Goal: Task Accomplishment & Management: Complete application form

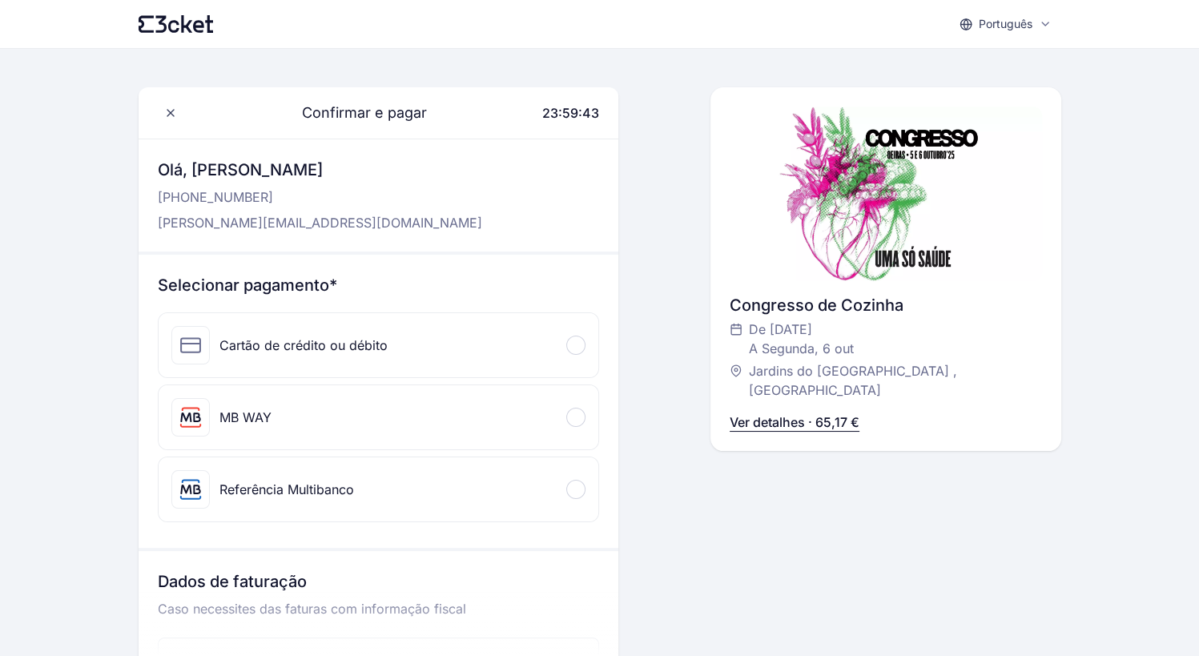
scroll to position [80, 0]
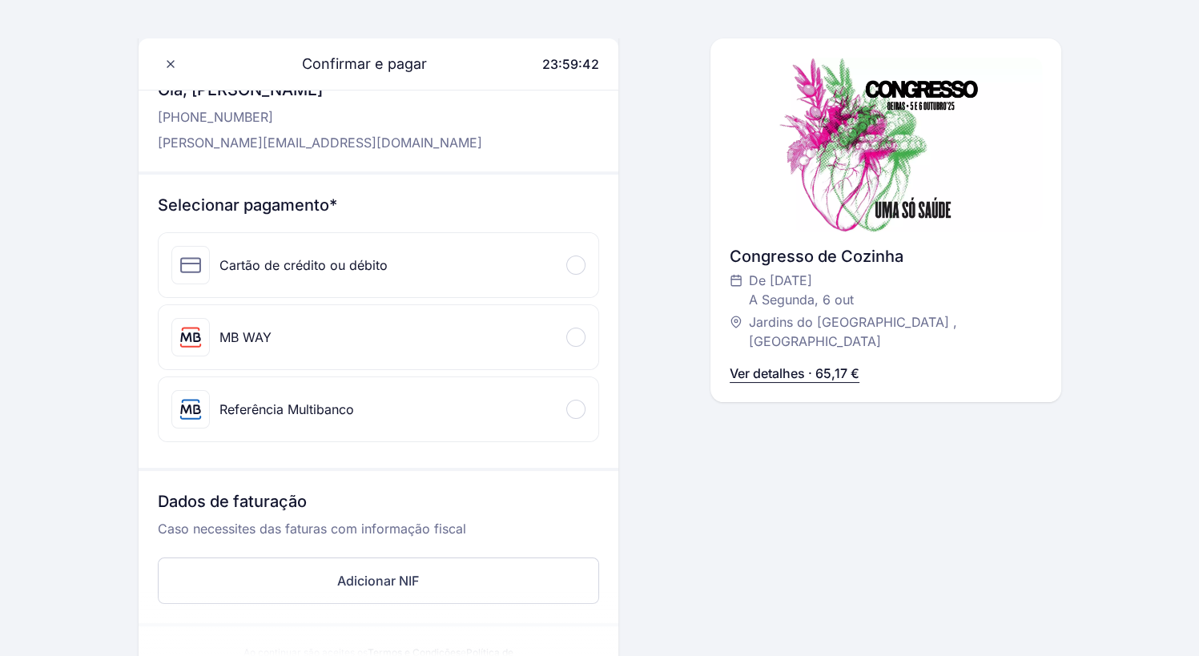
click at [570, 269] on div at bounding box center [575, 265] width 19 height 19
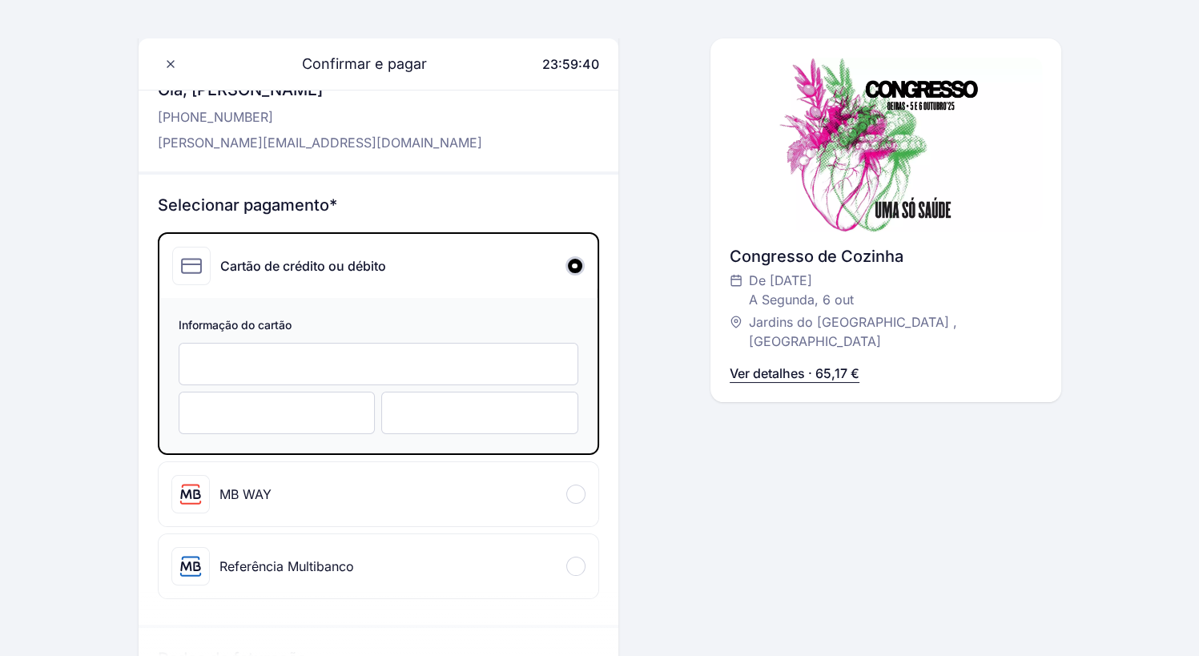
click at [580, 269] on div at bounding box center [575, 265] width 19 height 19
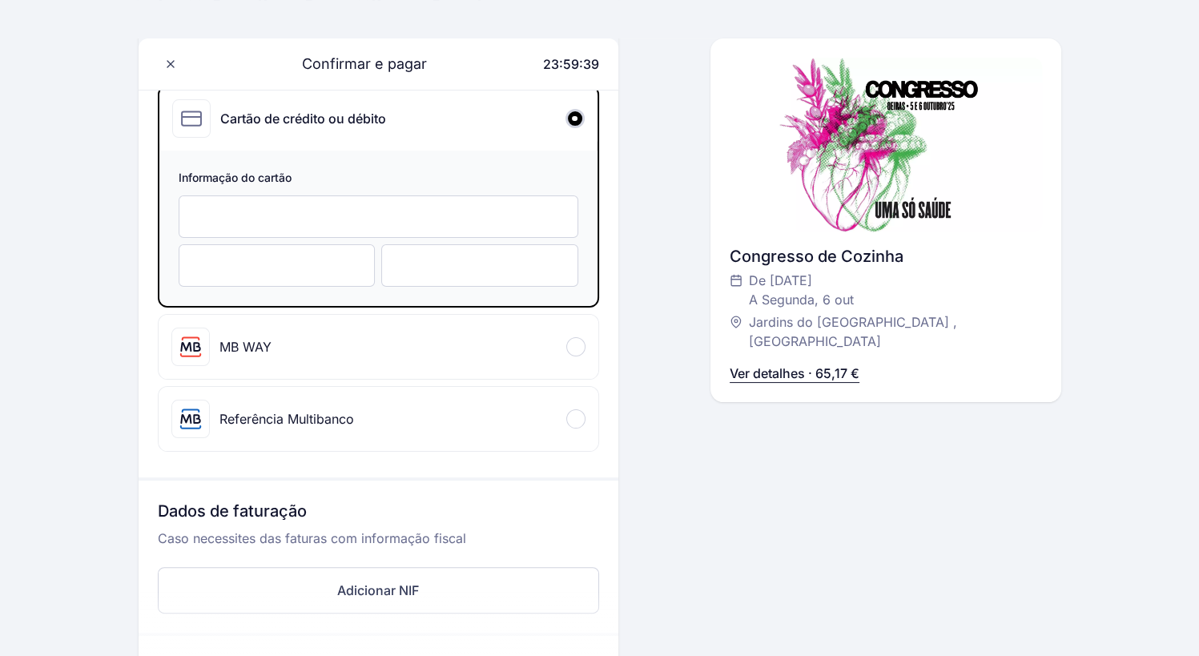
scroll to position [240, 0]
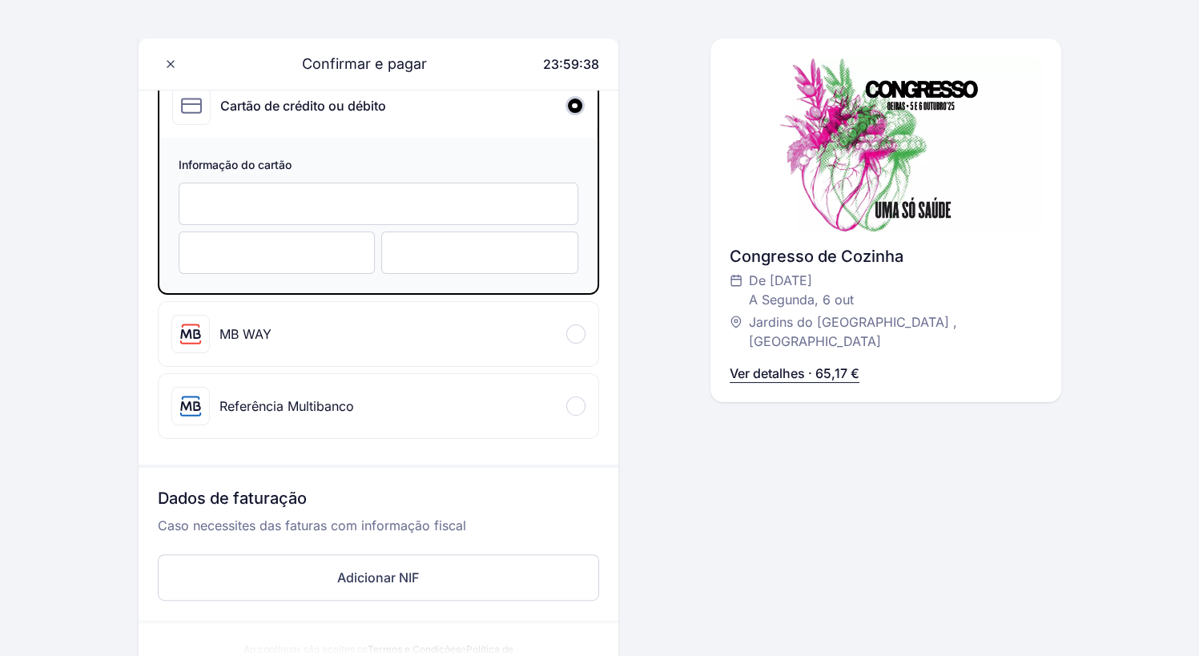
click at [584, 332] on div at bounding box center [575, 333] width 19 height 19
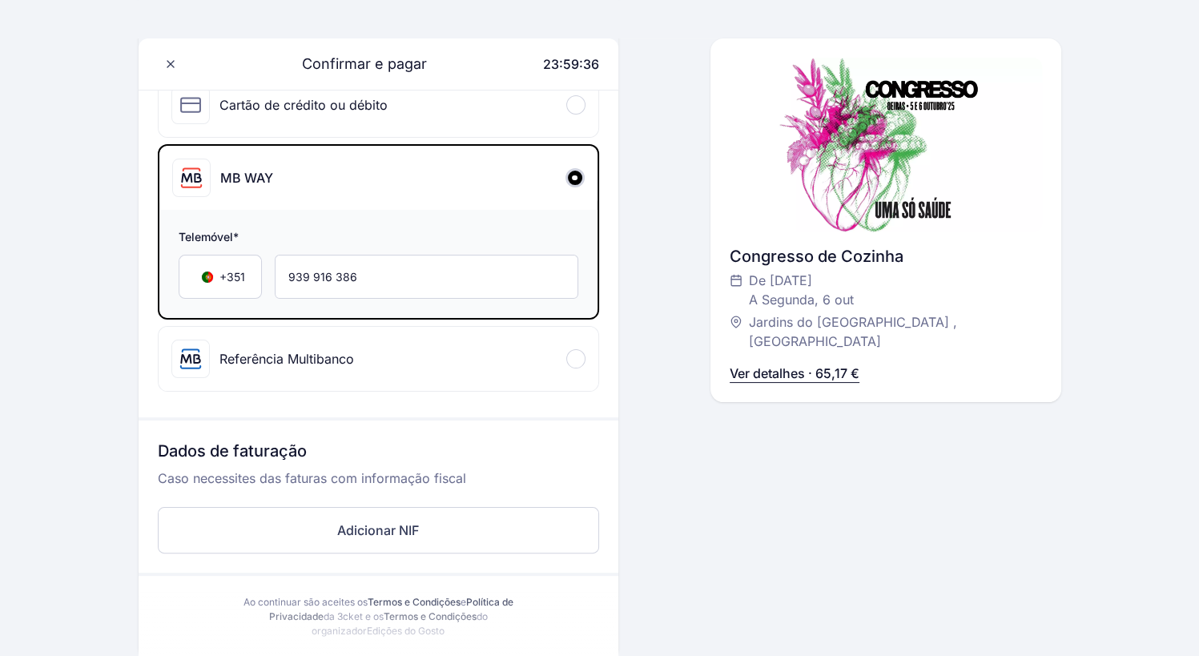
click at [572, 358] on div at bounding box center [575, 358] width 19 height 19
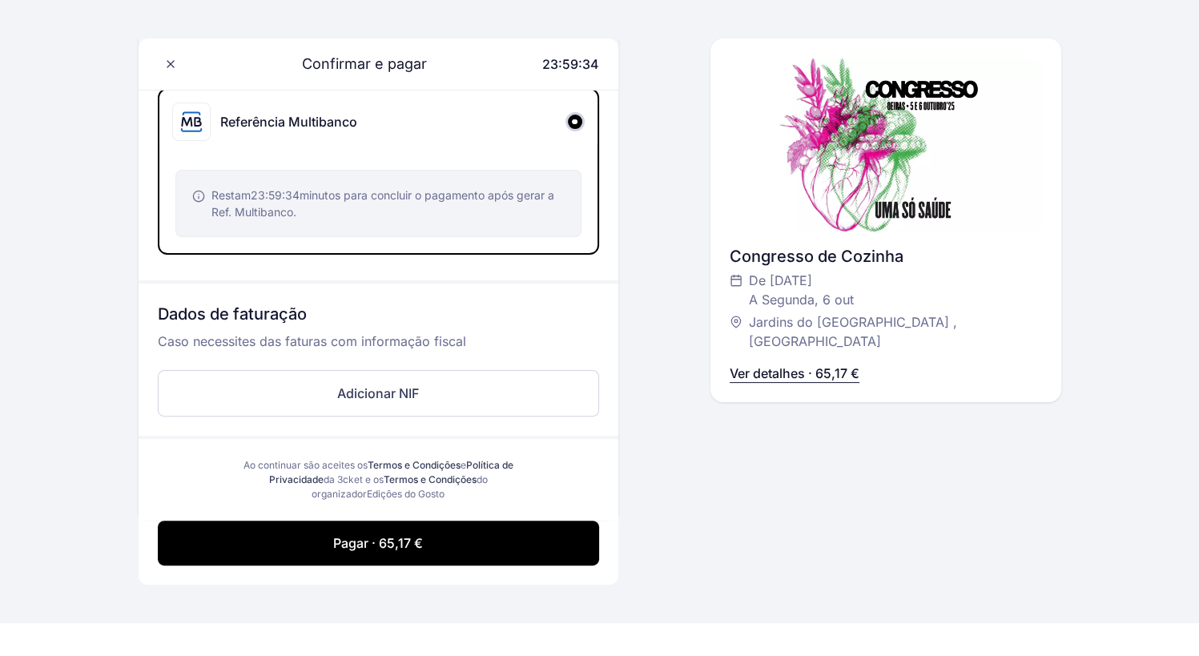
scroll to position [477, 0]
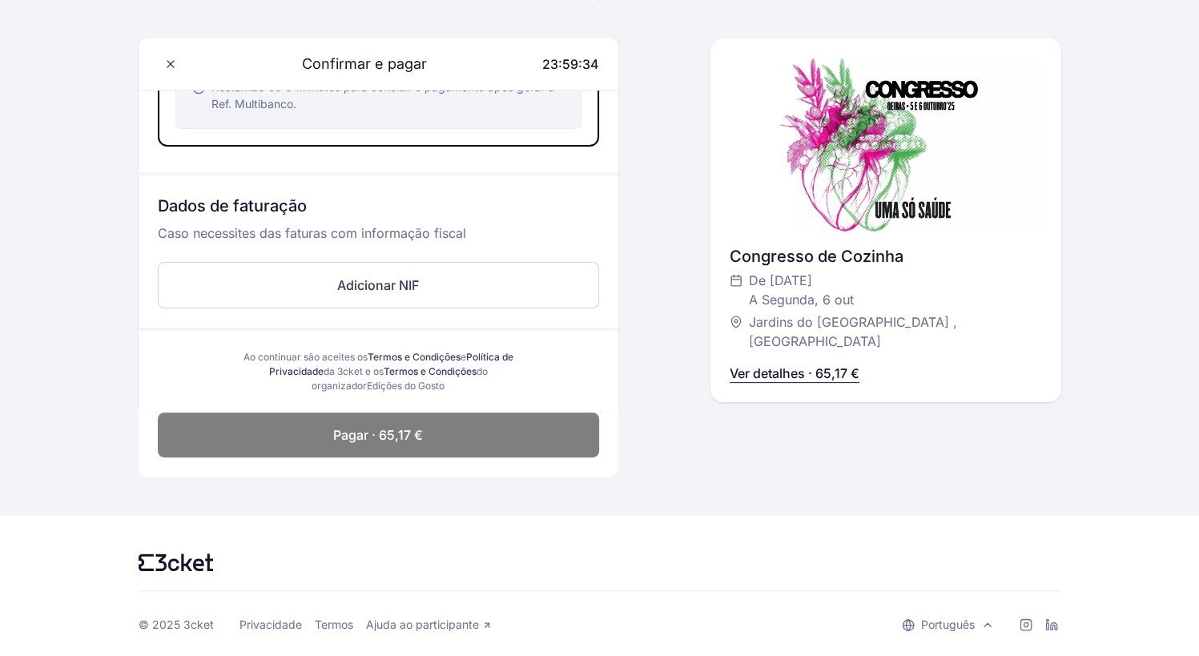
click at [385, 433] on span "Pagar · 65,17 €" at bounding box center [378, 434] width 90 height 19
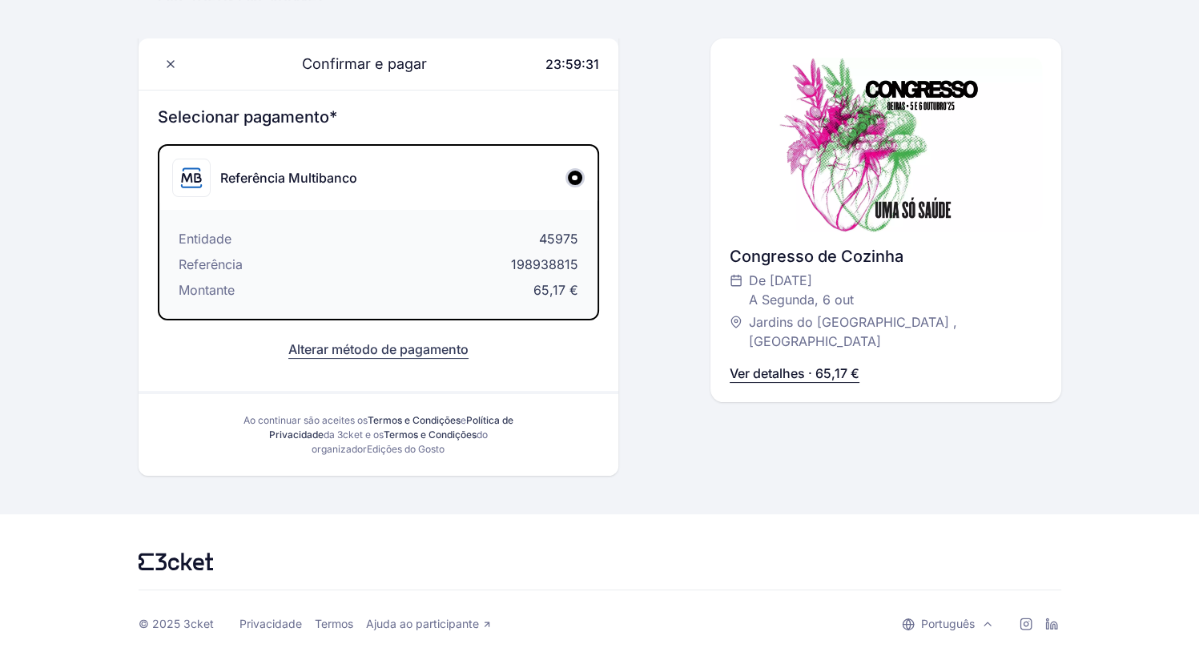
scroll to position [164, 0]
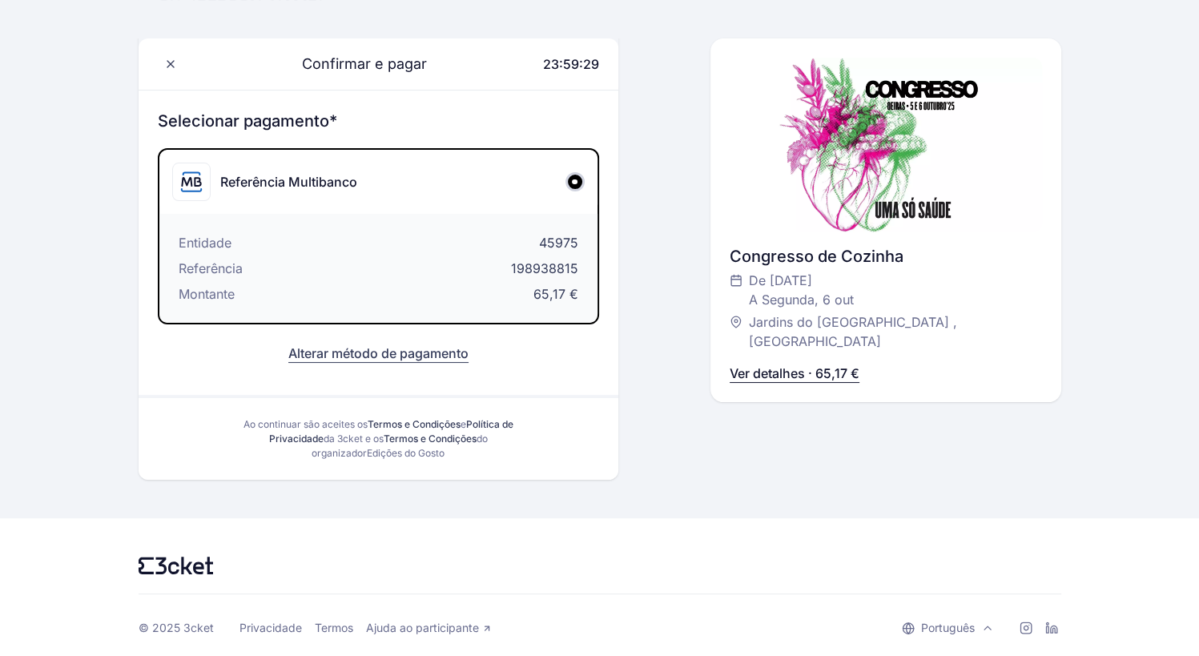
click at [397, 348] on button "Alterar método de pagamento" at bounding box center [378, 353] width 180 height 19
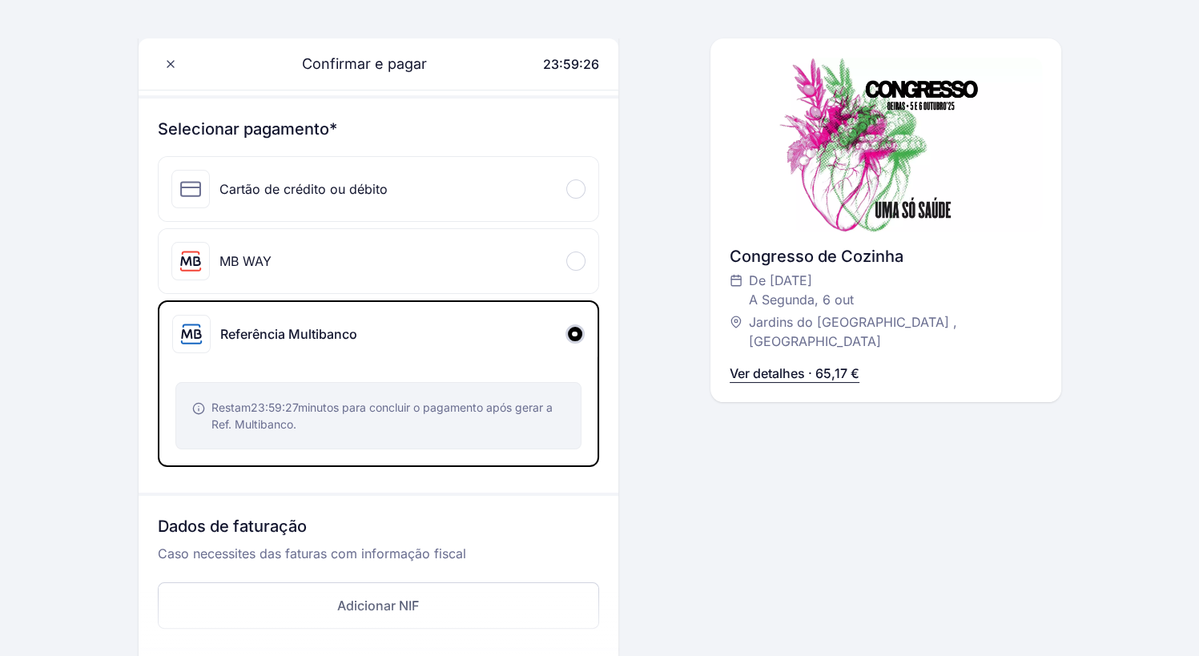
scroll to position [0, 0]
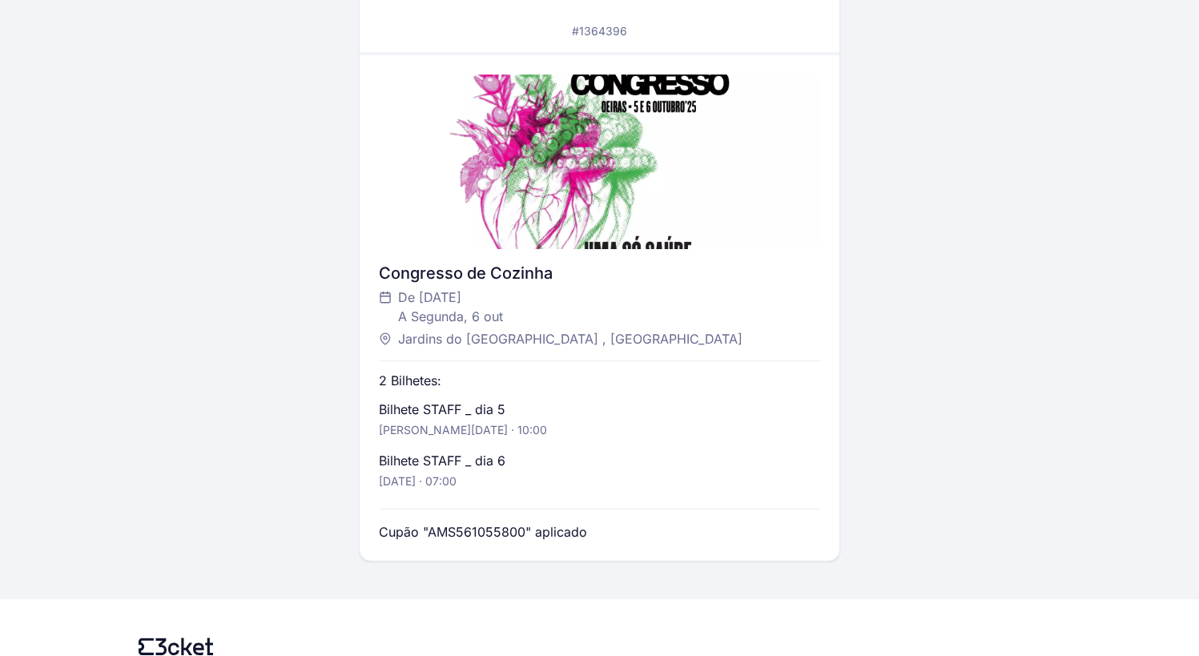
scroll to position [405, 0]
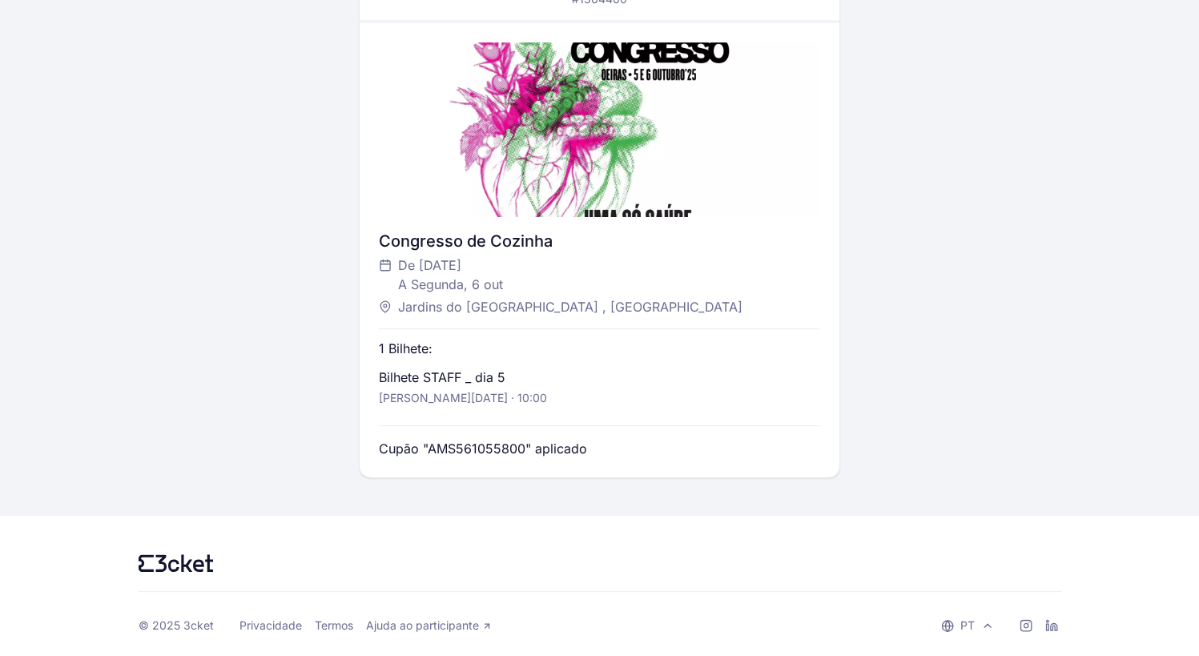
scroll to position [354, 0]
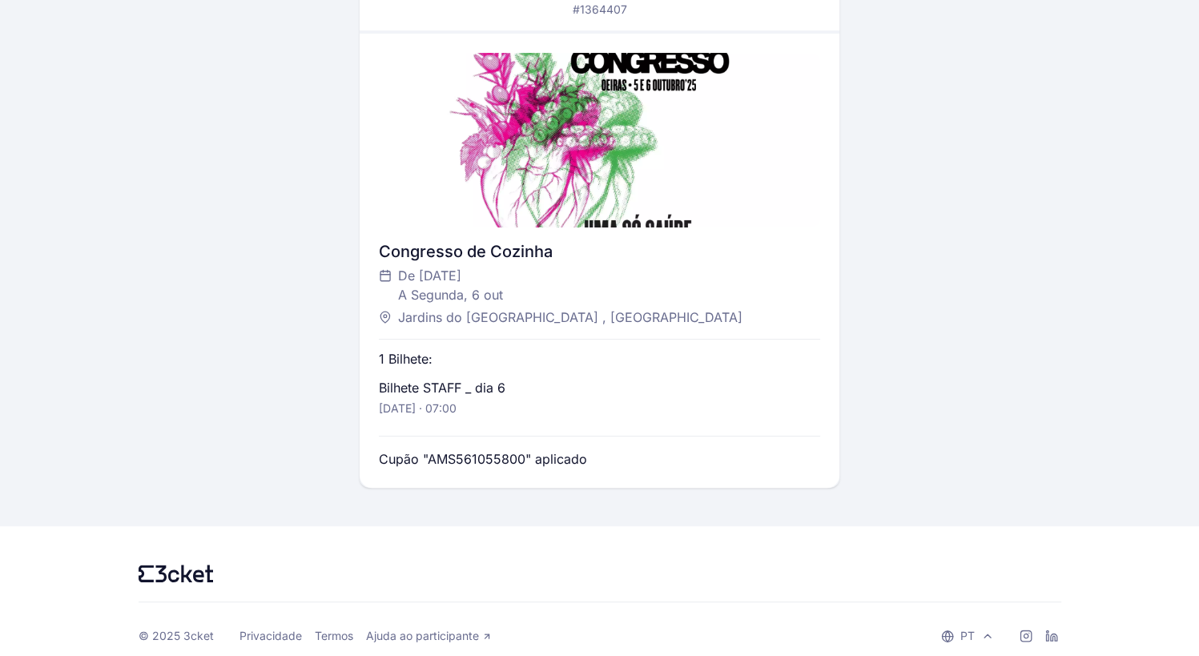
scroll to position [354, 0]
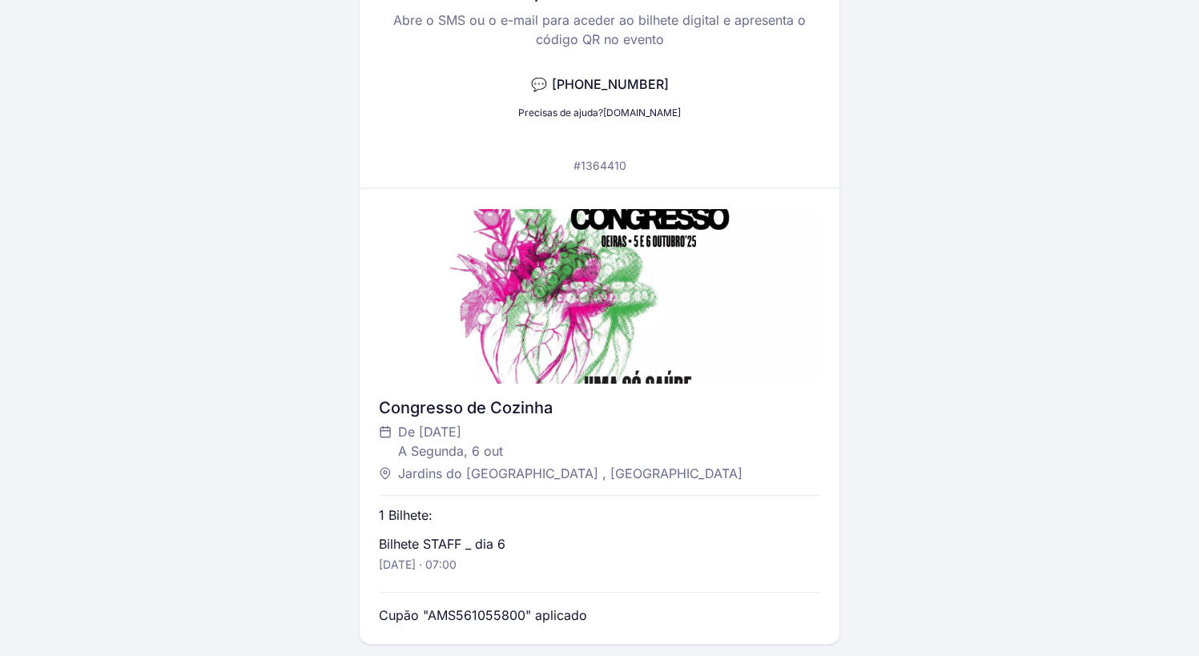
scroll to position [354, 0]
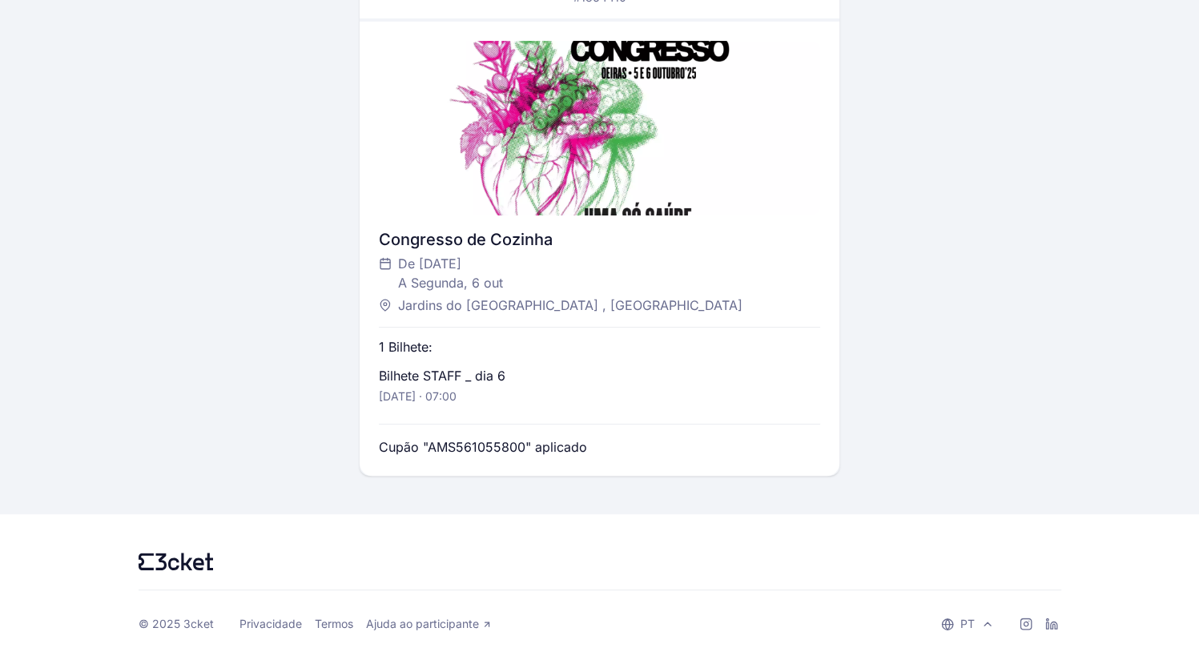
click at [166, 558] on icon at bounding box center [176, 562] width 75 height 18
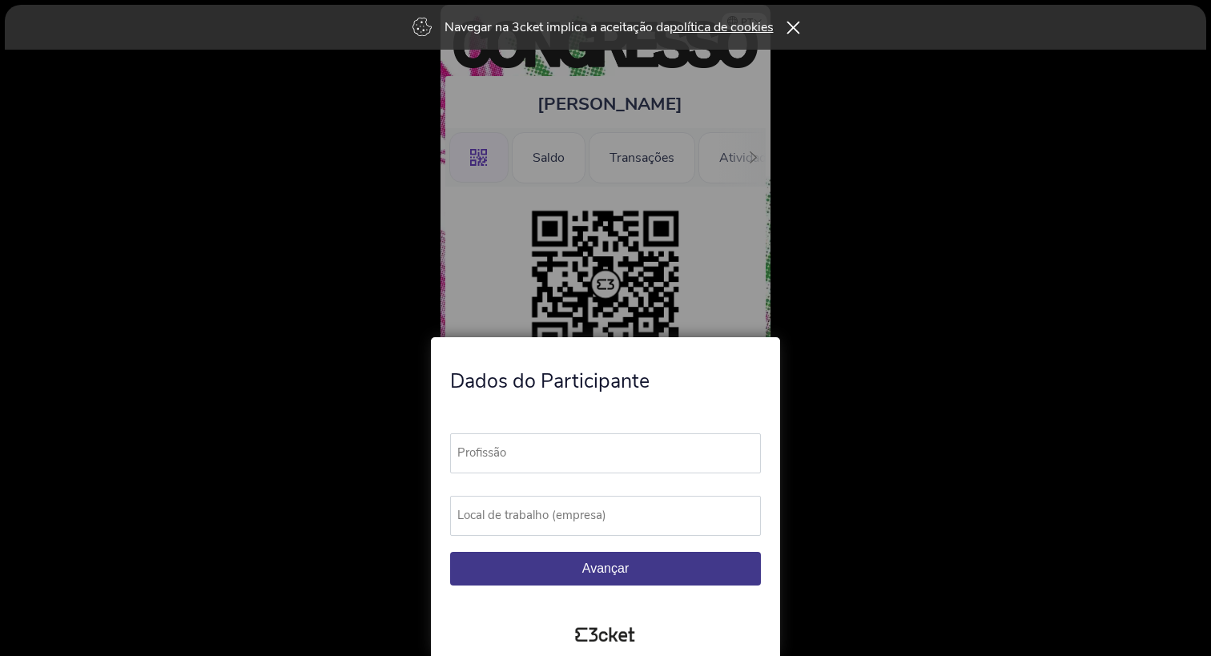
click at [799, 22] on icon at bounding box center [793, 27] width 13 height 13
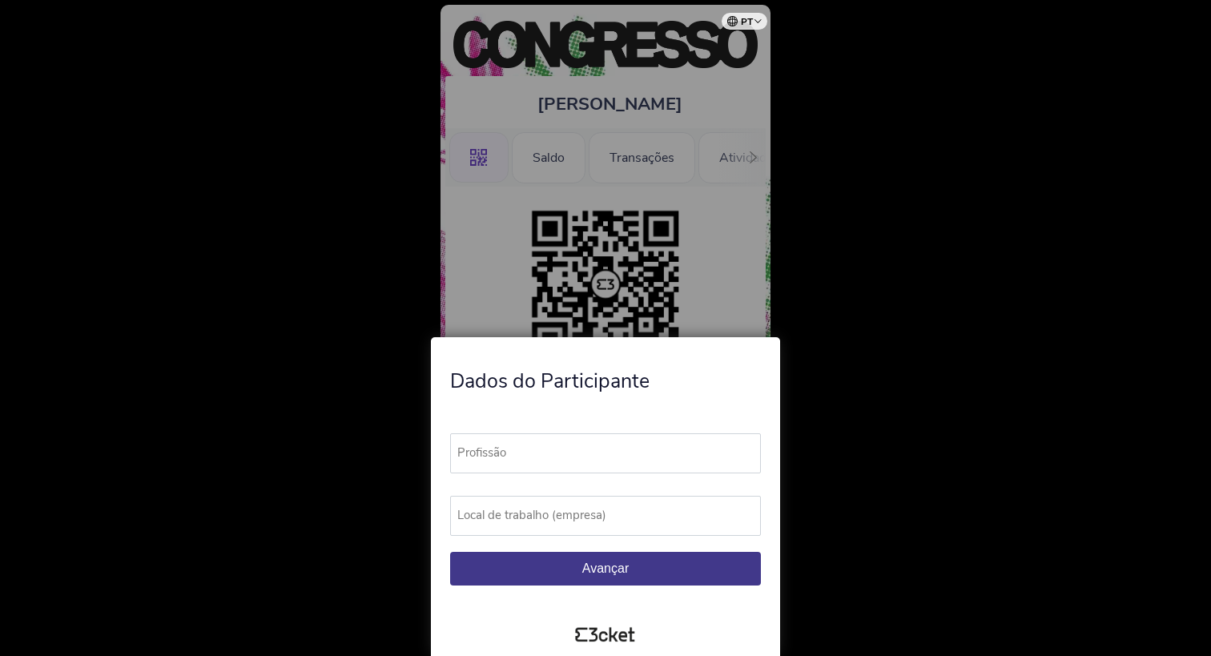
click at [878, 297] on div at bounding box center [605, 328] width 1211 height 656
click at [526, 454] on label "Profissão" at bounding box center [612, 452] width 325 height 39
click at [526, 454] on input "Profissão" at bounding box center [605, 453] width 311 height 40
type input "D"
type input "Diretora de Marketing"
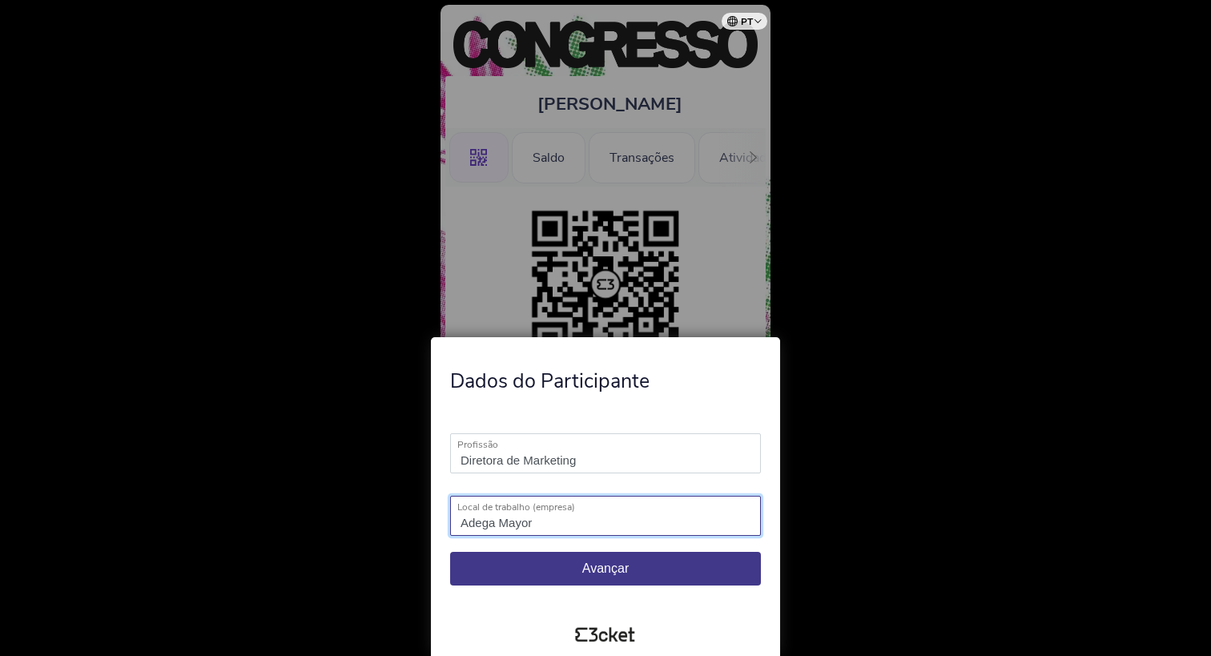
type input "Adega Mayor"
click at [575, 558] on button "Avançar" at bounding box center [605, 569] width 311 height 34
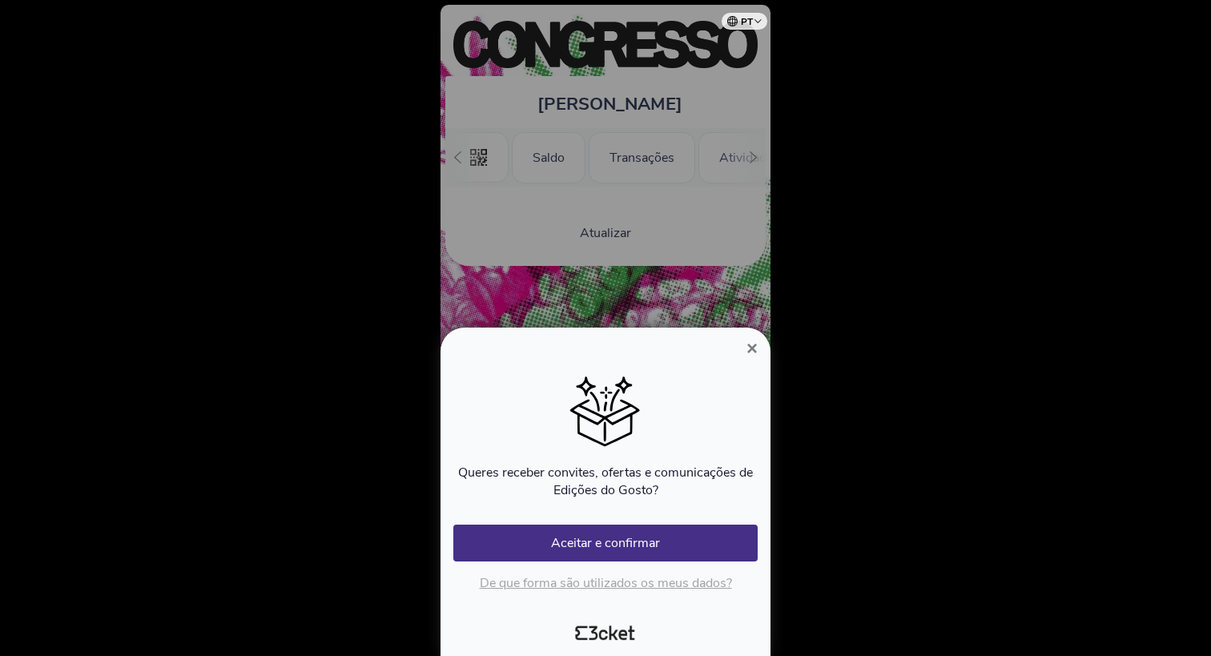
scroll to position [0, 143]
click at [641, 541] on button "Aceitar e confirmar" at bounding box center [605, 543] width 304 height 37
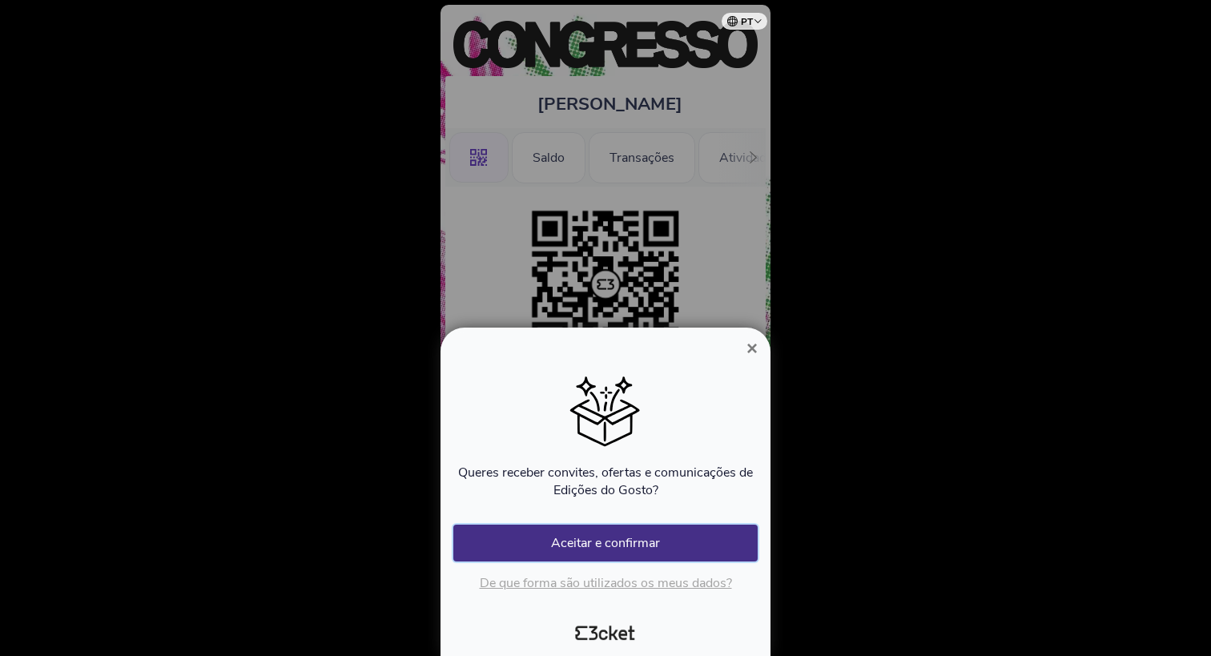
click at [567, 543] on button "Aceitar e confirmar" at bounding box center [605, 543] width 304 height 37
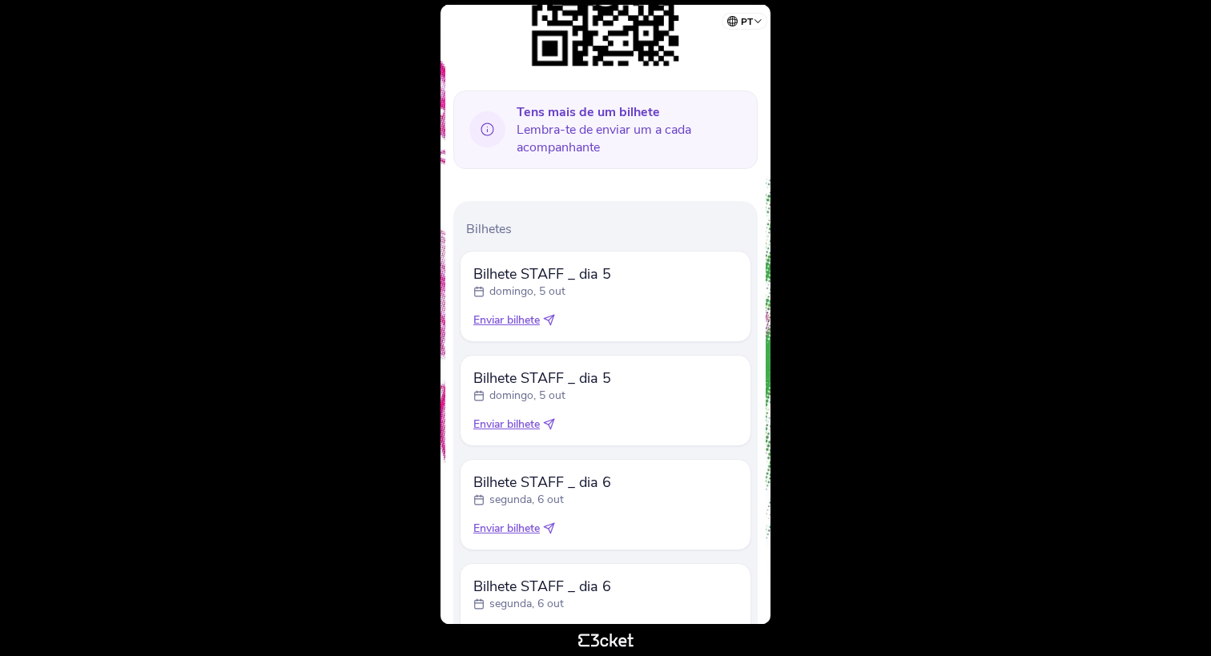
scroll to position [290, 0]
click at [551, 320] on icon at bounding box center [549, 322] width 12 height 12
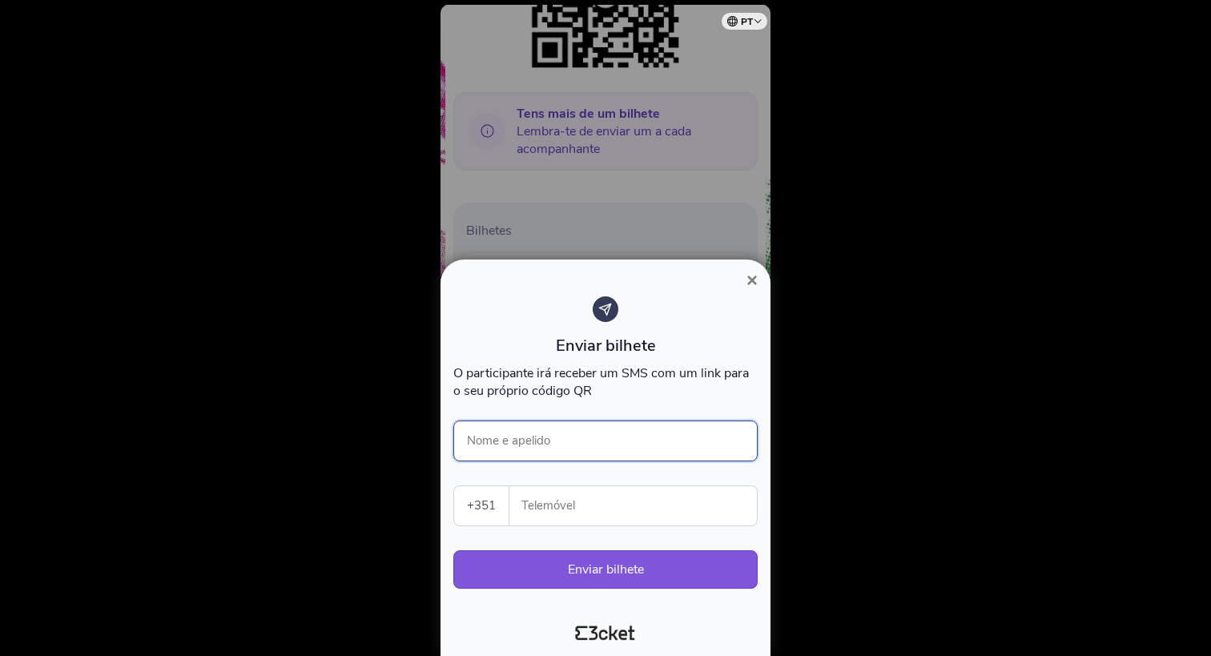
click at [543, 437] on input "Nome e apelido" at bounding box center [605, 441] width 304 height 41
click at [754, 280] on span "×" at bounding box center [752, 280] width 11 height 22
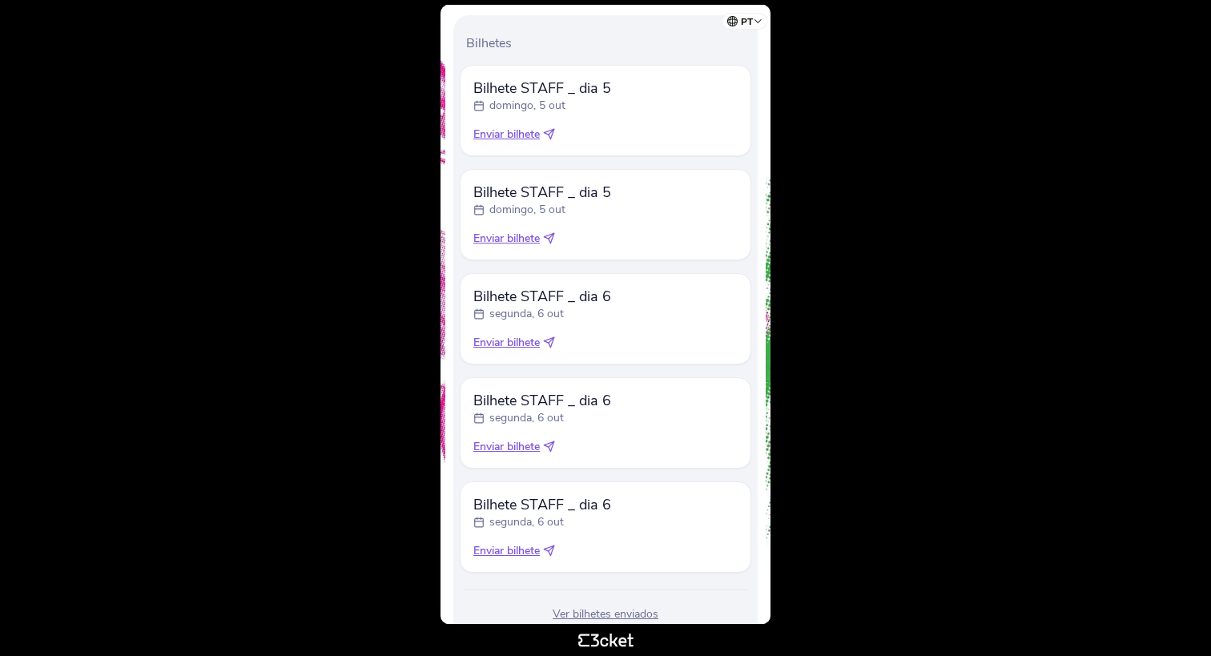
scroll to position [530, 0]
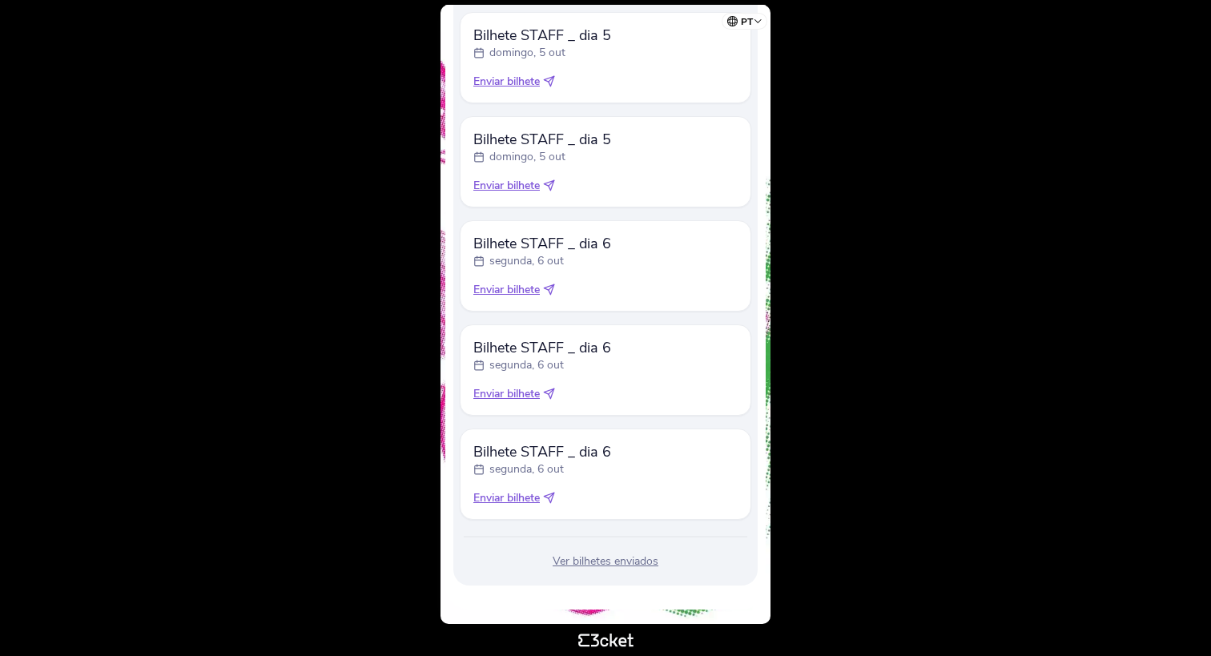
click at [554, 182] on icon at bounding box center [549, 185] width 10 height 10
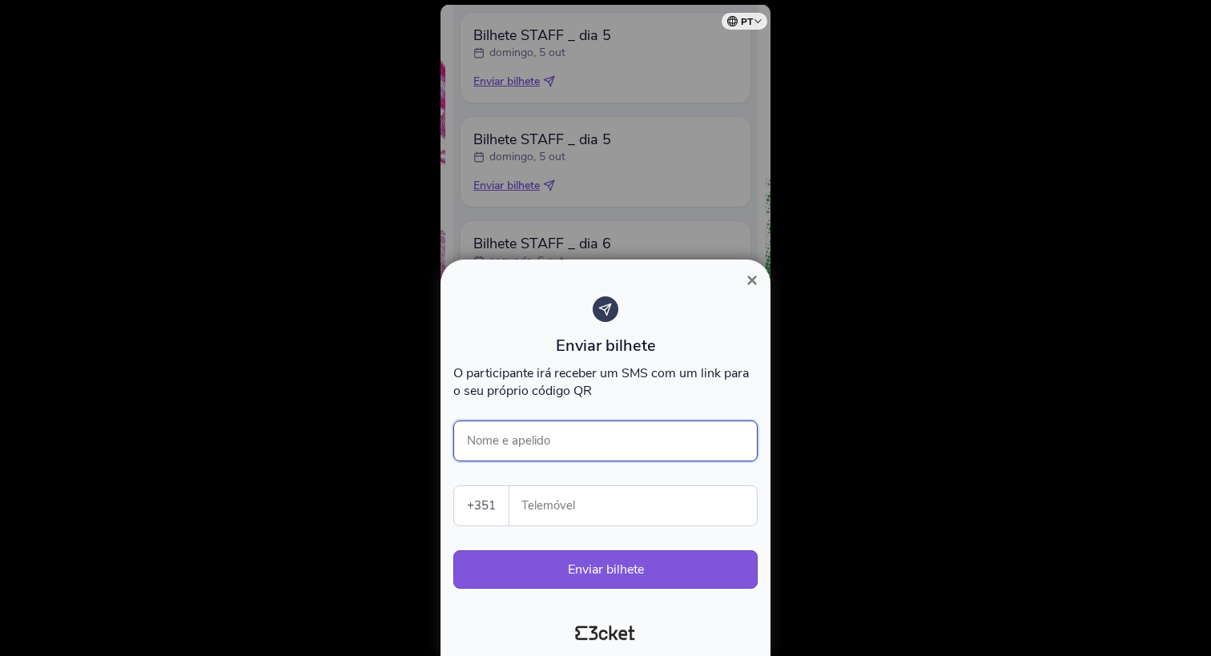
click at [534, 441] on input "Nome e apelido" at bounding box center [605, 441] width 304 height 41
type input "[PERSON_NAME]"
click at [557, 510] on input "Telemóvel" at bounding box center [639, 505] width 235 height 39
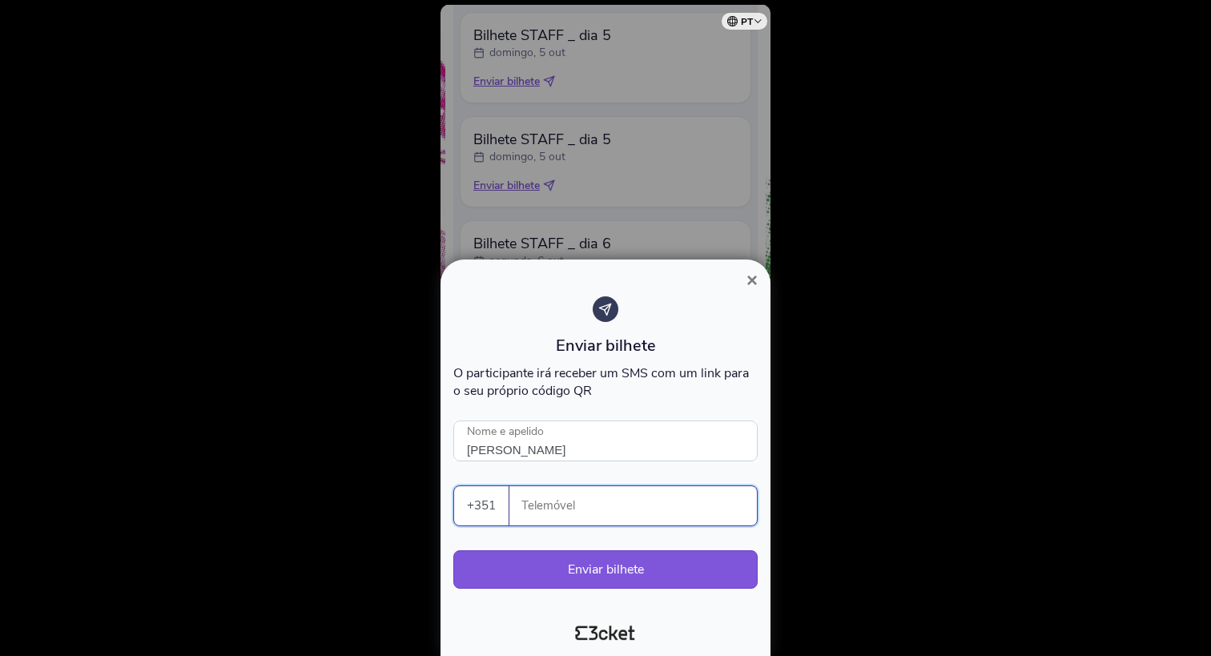
paste input "351961924829"
click at [543, 512] on input "351961924829" at bounding box center [639, 505] width 235 height 39
type input "961924829"
click at [583, 571] on button "Enviar bilhete" at bounding box center [605, 569] width 304 height 38
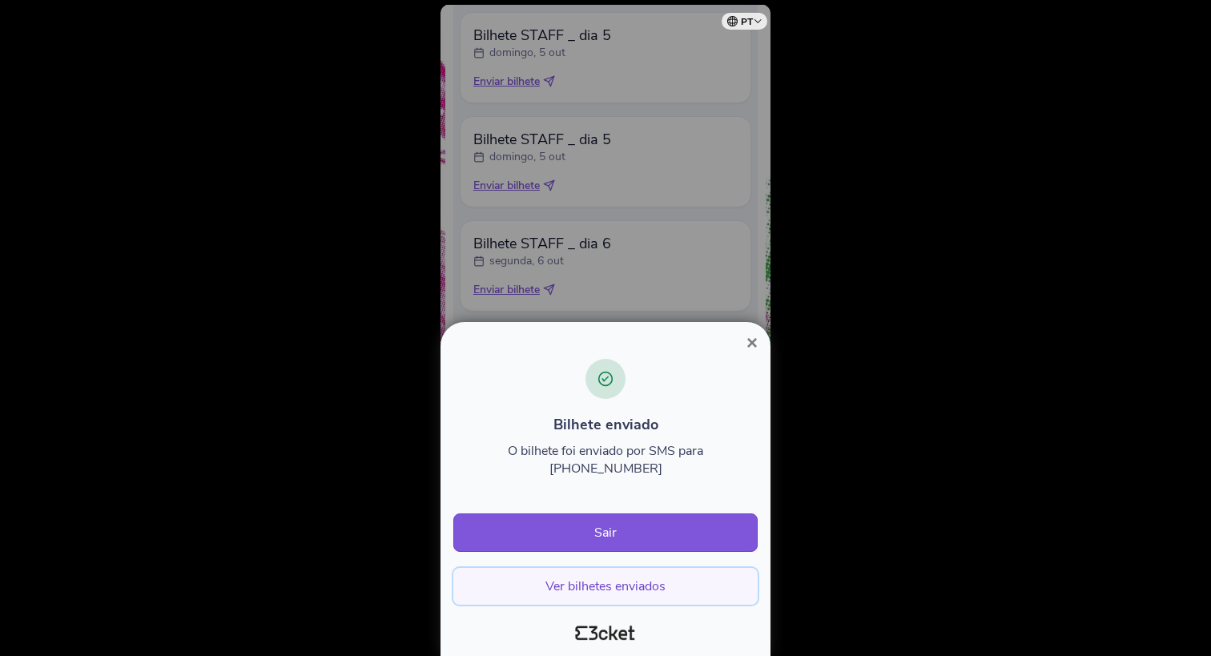
click at [594, 592] on button "Ver bilhetes enviados" at bounding box center [605, 586] width 304 height 37
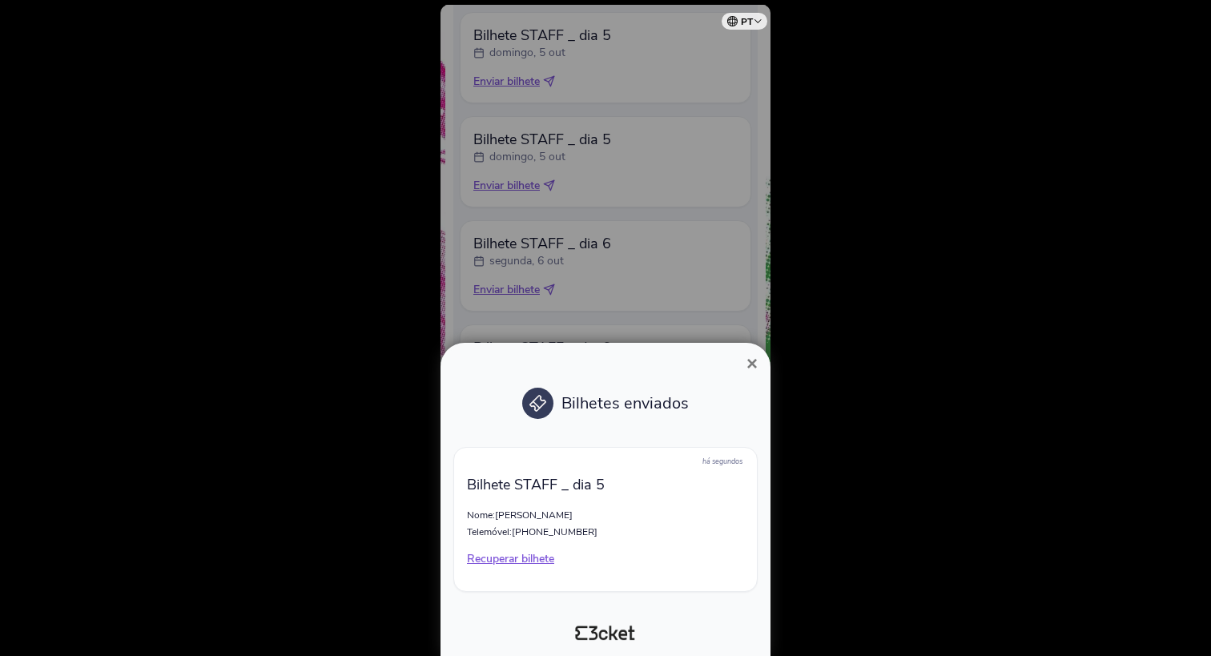
click at [747, 364] on span "×" at bounding box center [752, 363] width 11 height 22
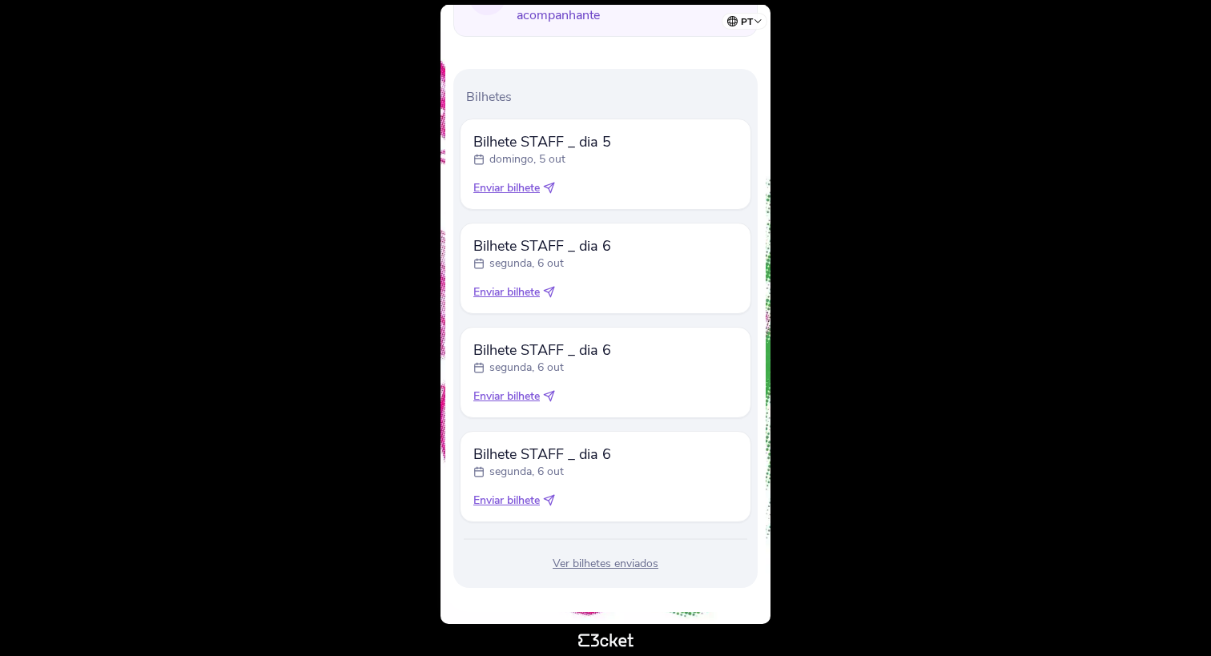
scroll to position [426, 0]
click at [503, 290] on span "Enviar bilhete" at bounding box center [506, 290] width 66 height 16
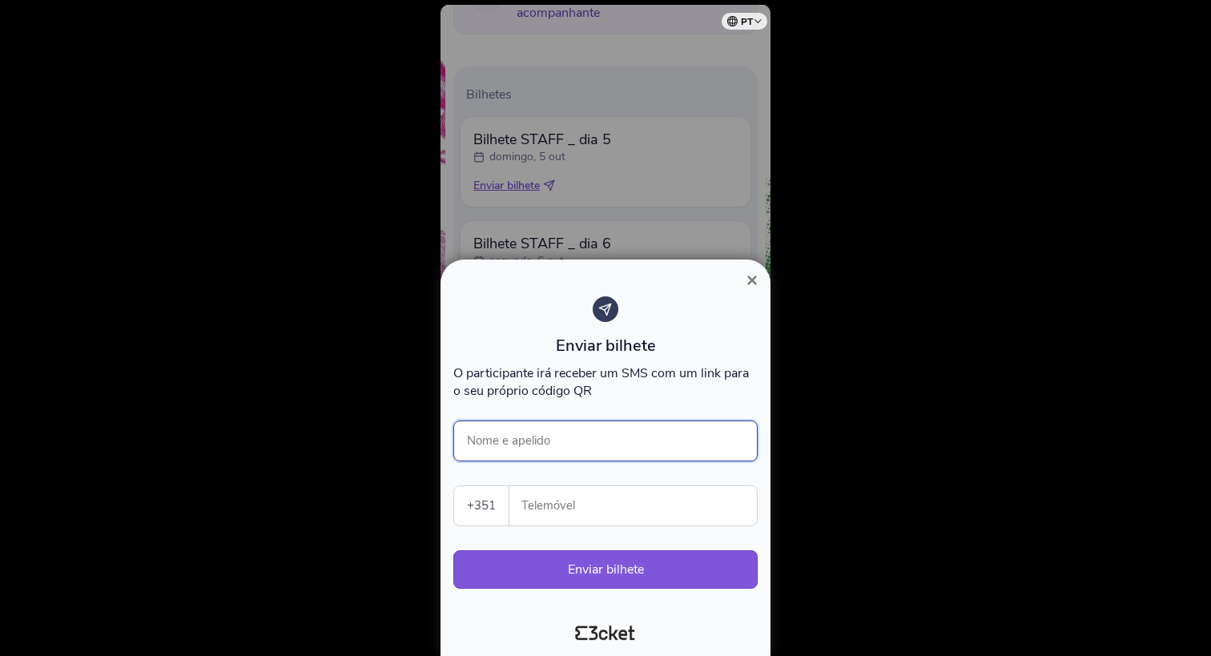
click at [547, 442] on input "Nome e apelido" at bounding box center [605, 441] width 304 height 41
type input "[PERSON_NAME]"
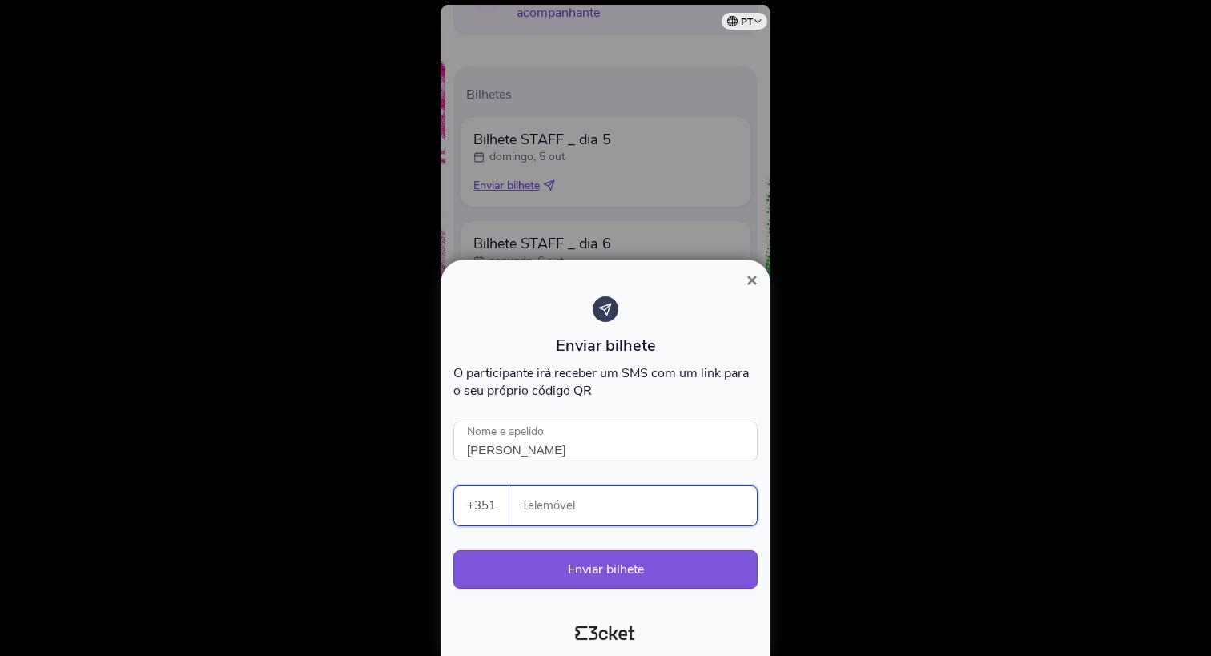
click at [558, 503] on input "Telemóvel" at bounding box center [639, 505] width 235 height 39
paste input "965169210"
type input "965169210"
click at [607, 566] on button "Enviar bilhete" at bounding box center [605, 569] width 304 height 38
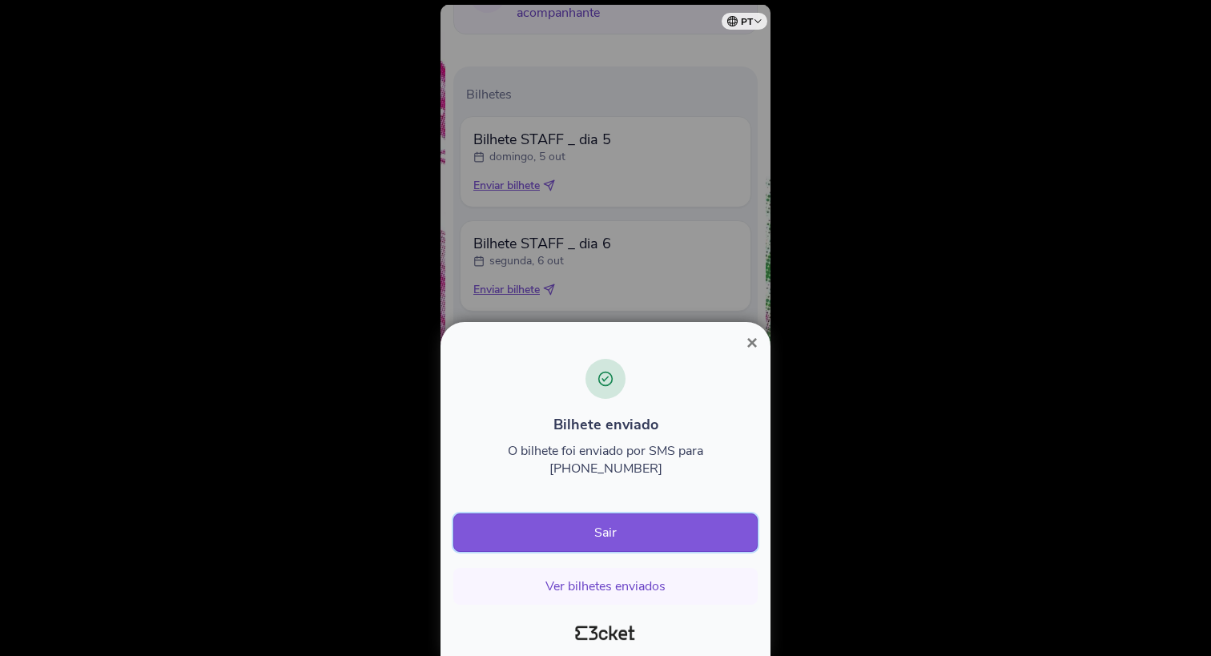
click at [606, 533] on button "Sair" at bounding box center [605, 533] width 304 height 38
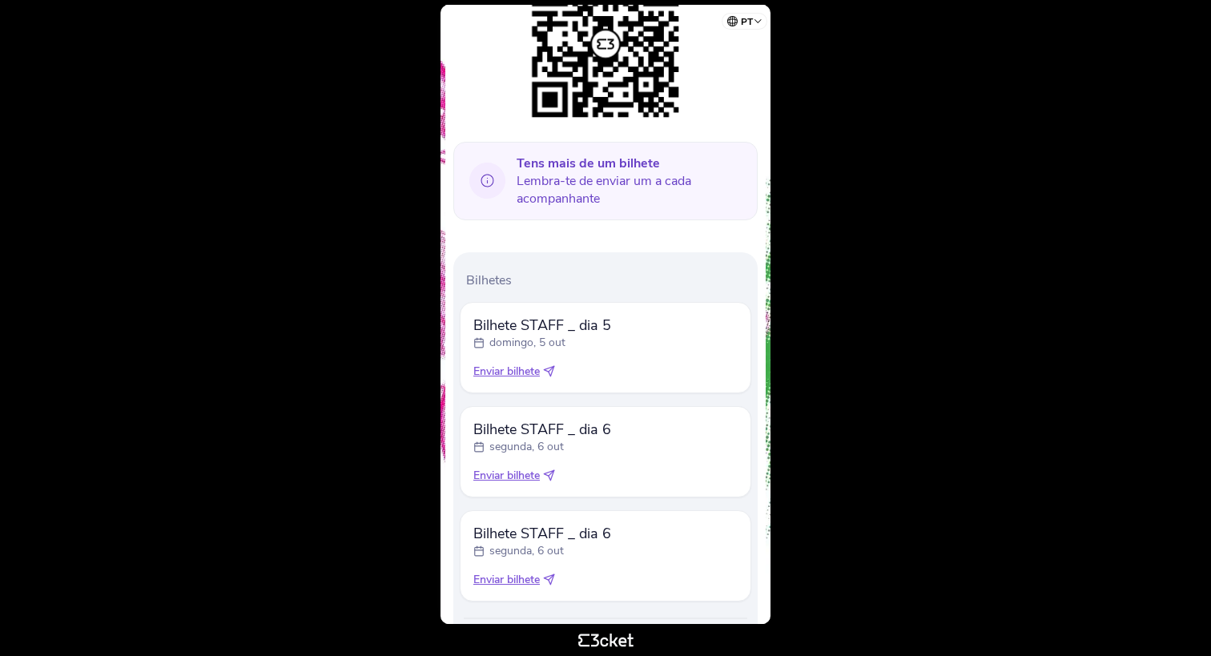
scroll to position [321, 0]
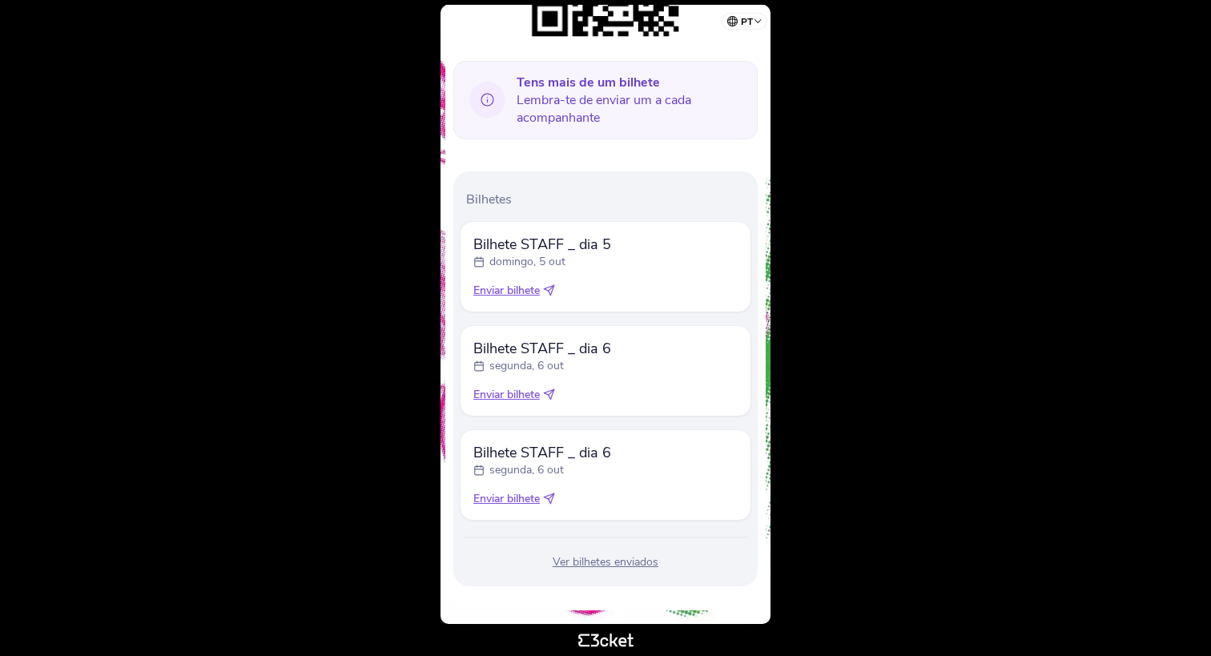
click at [553, 391] on icon at bounding box center [552, 392] width 6 height 6
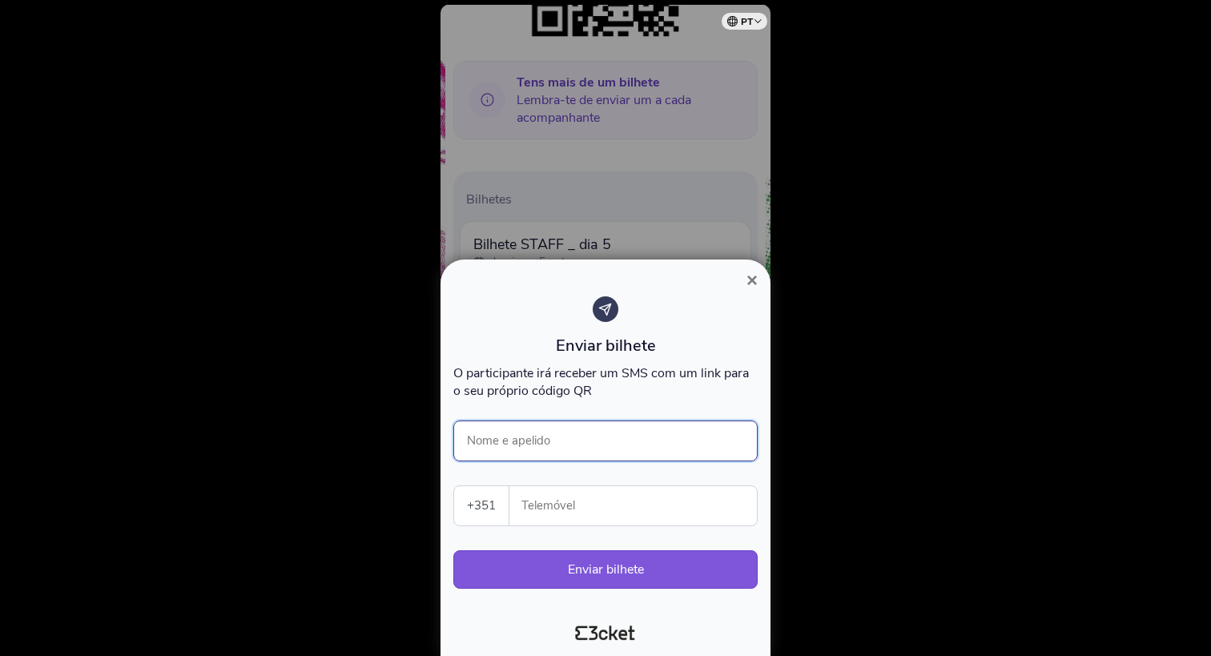
click at [516, 438] on input "Nome e apelido" at bounding box center [605, 441] width 304 height 41
type input "[PERSON_NAME]"
click at [528, 509] on input "Telemóvel" at bounding box center [639, 505] width 235 height 39
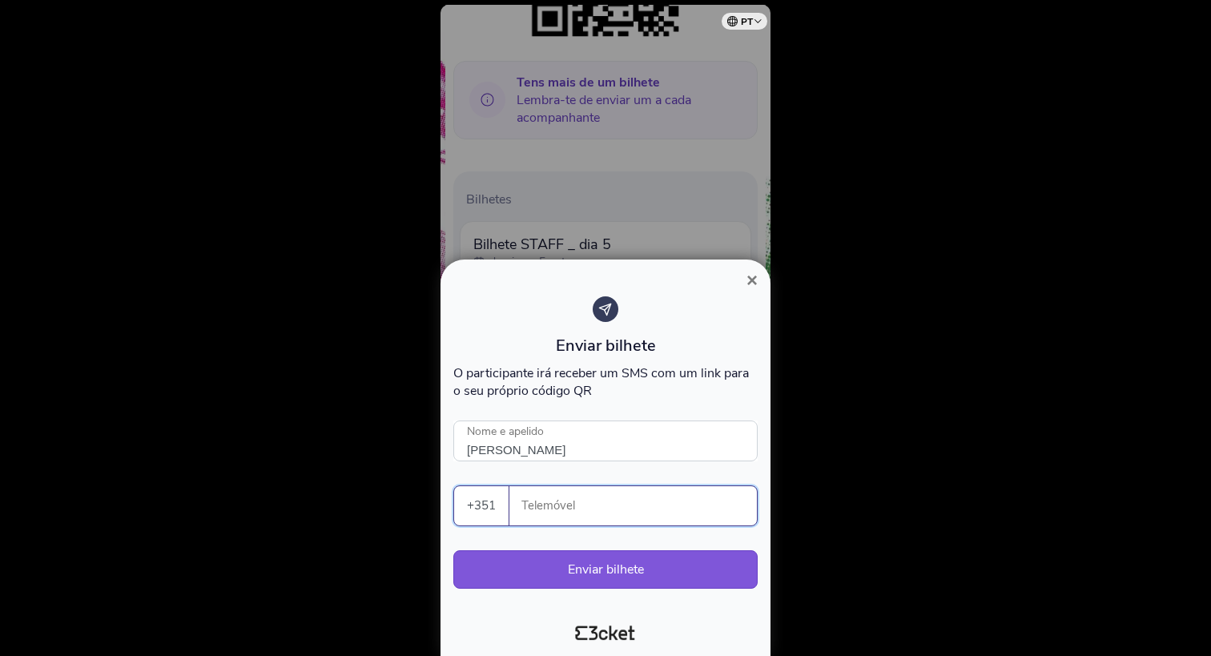
paste input "936288289"
type input "936288289"
click at [583, 571] on button "Enviar bilhete" at bounding box center [605, 569] width 304 height 38
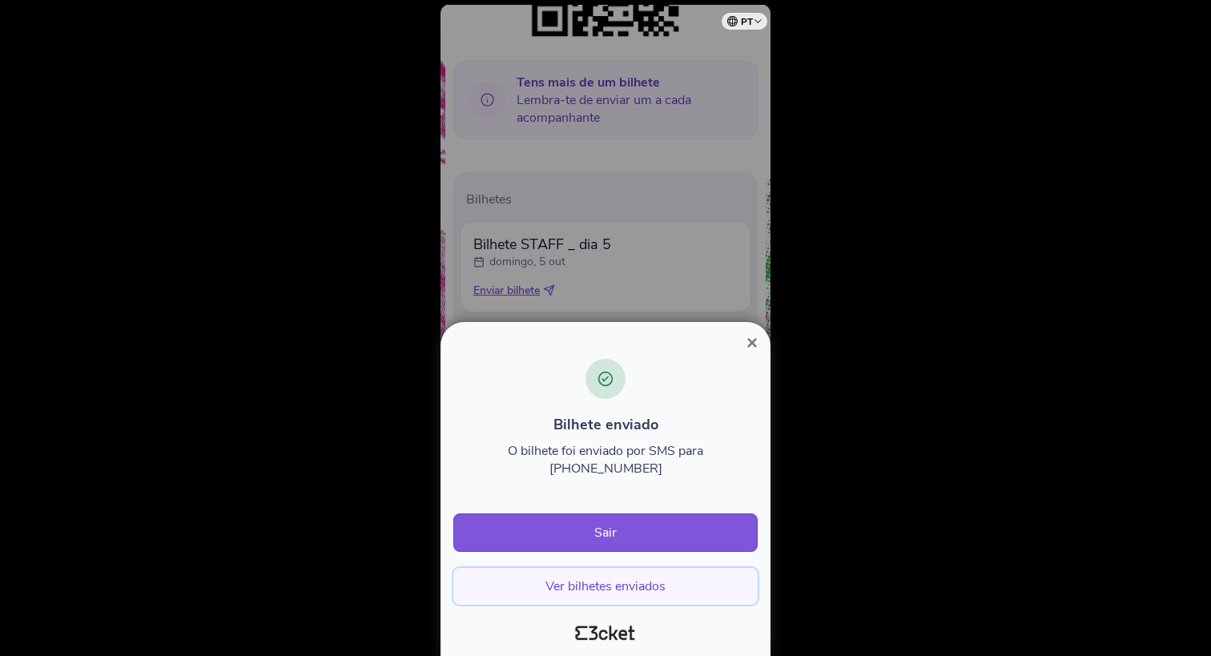
click at [588, 586] on button "Ver bilhetes enviados" at bounding box center [605, 586] width 304 height 37
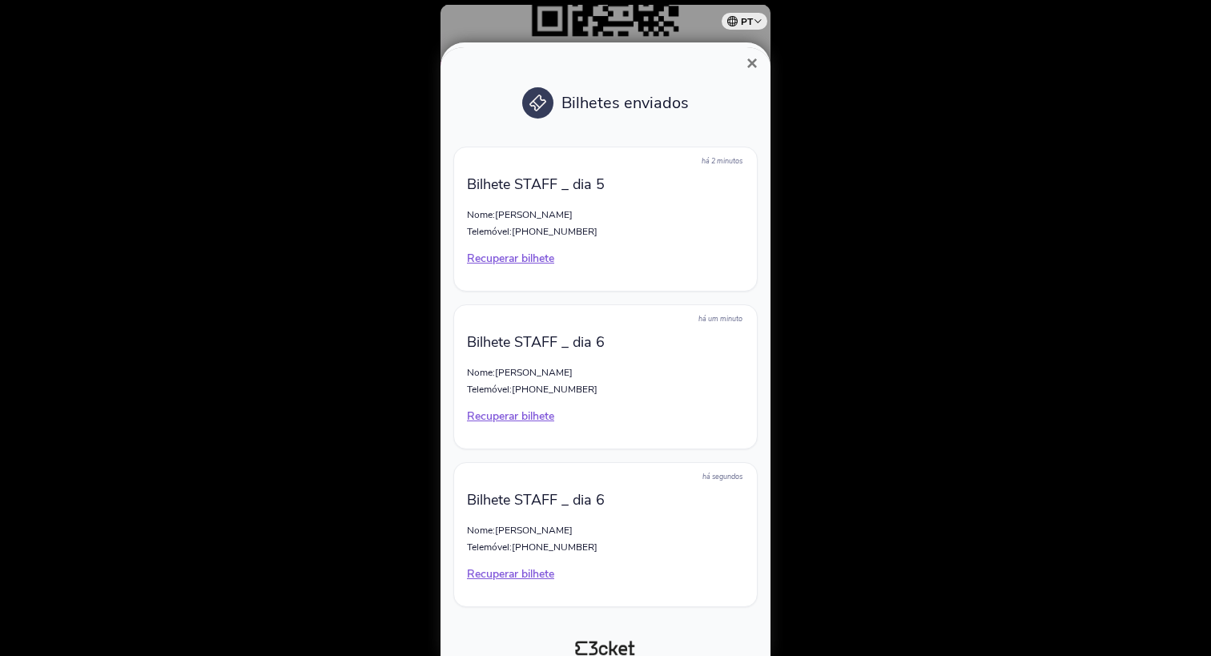
scroll to position [16, 0]
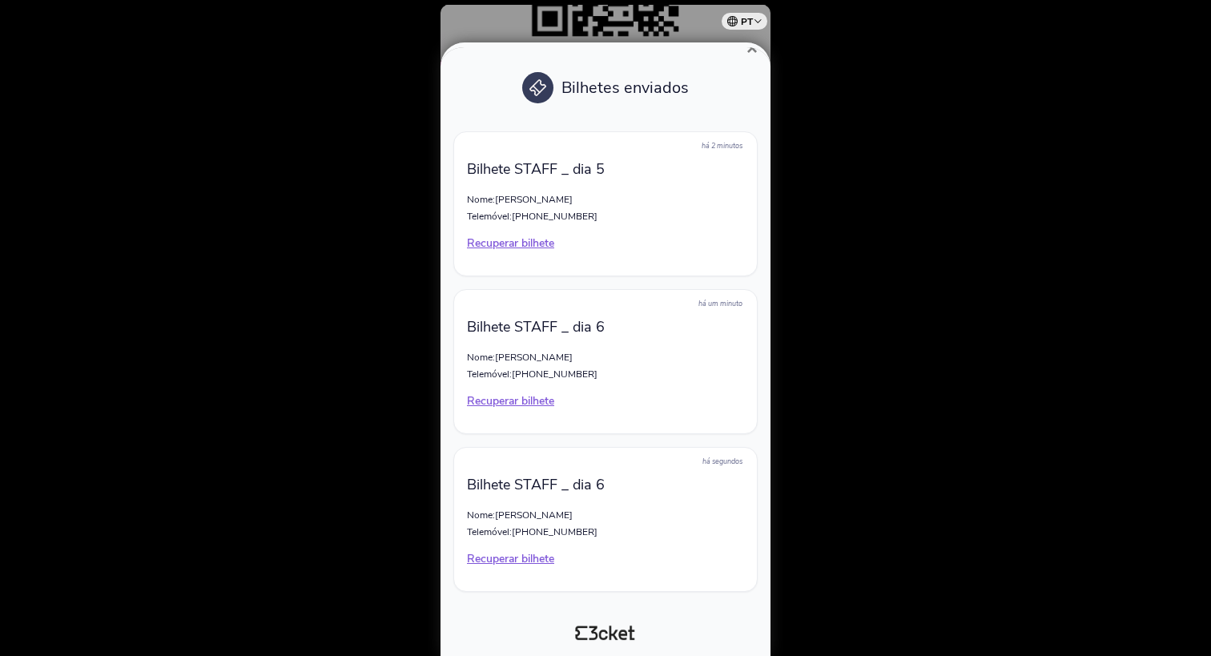
click at [880, 154] on div at bounding box center [605, 328] width 1211 height 656
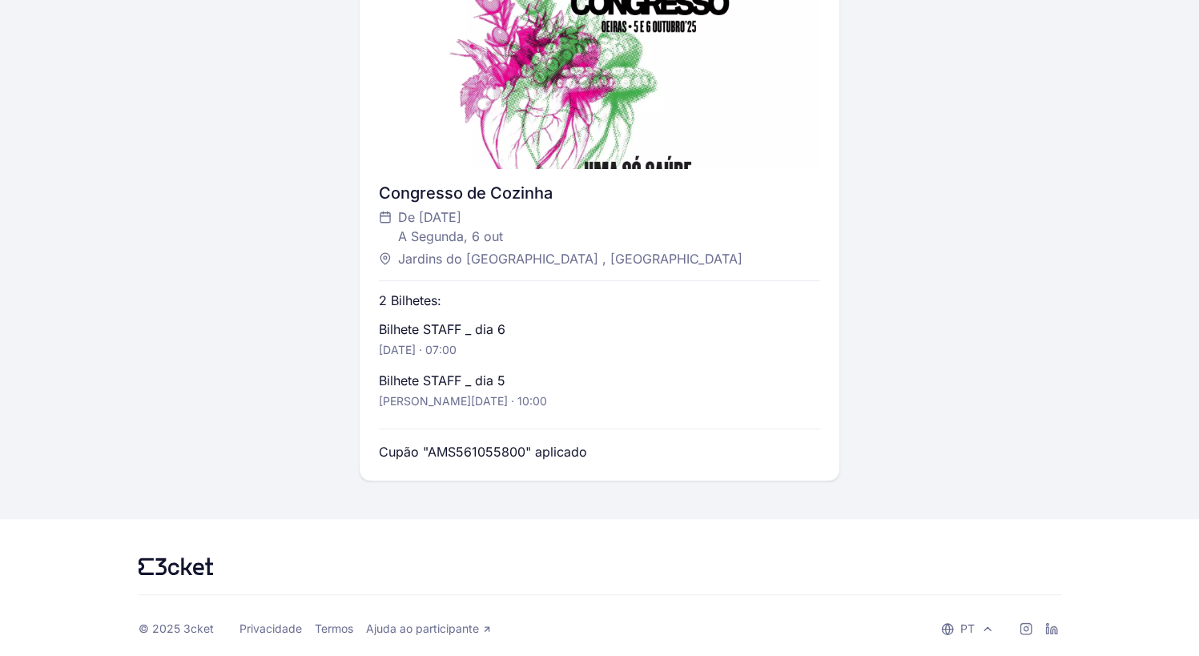
scroll to position [405, 0]
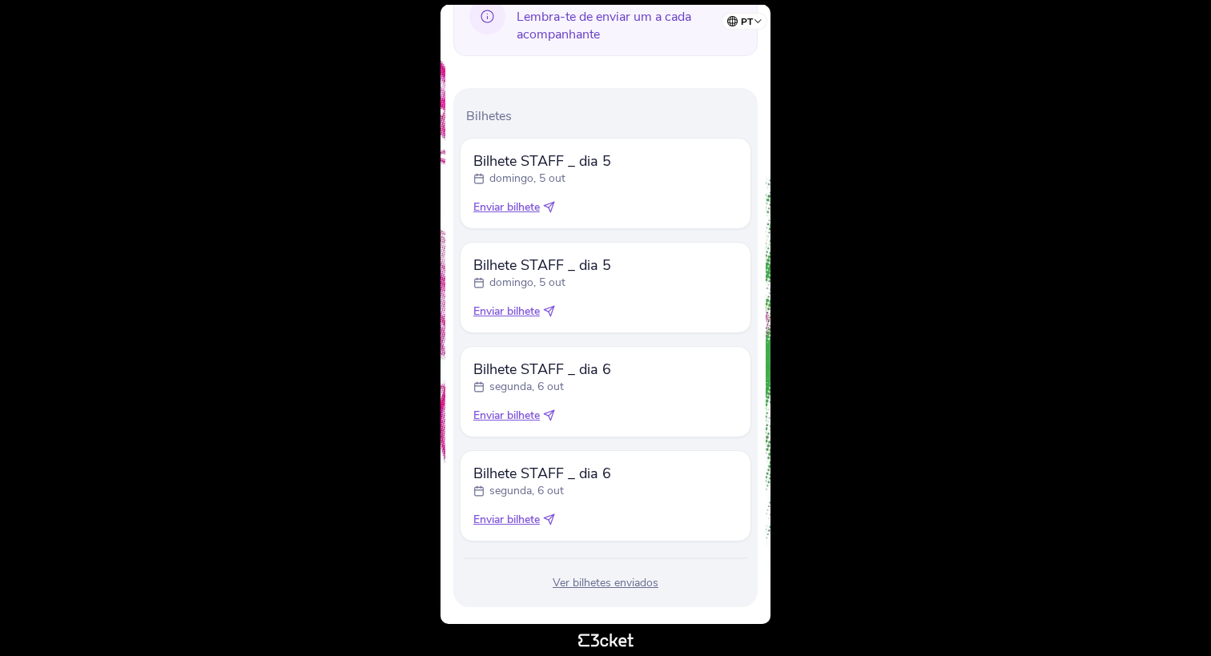
scroll to position [426, 0]
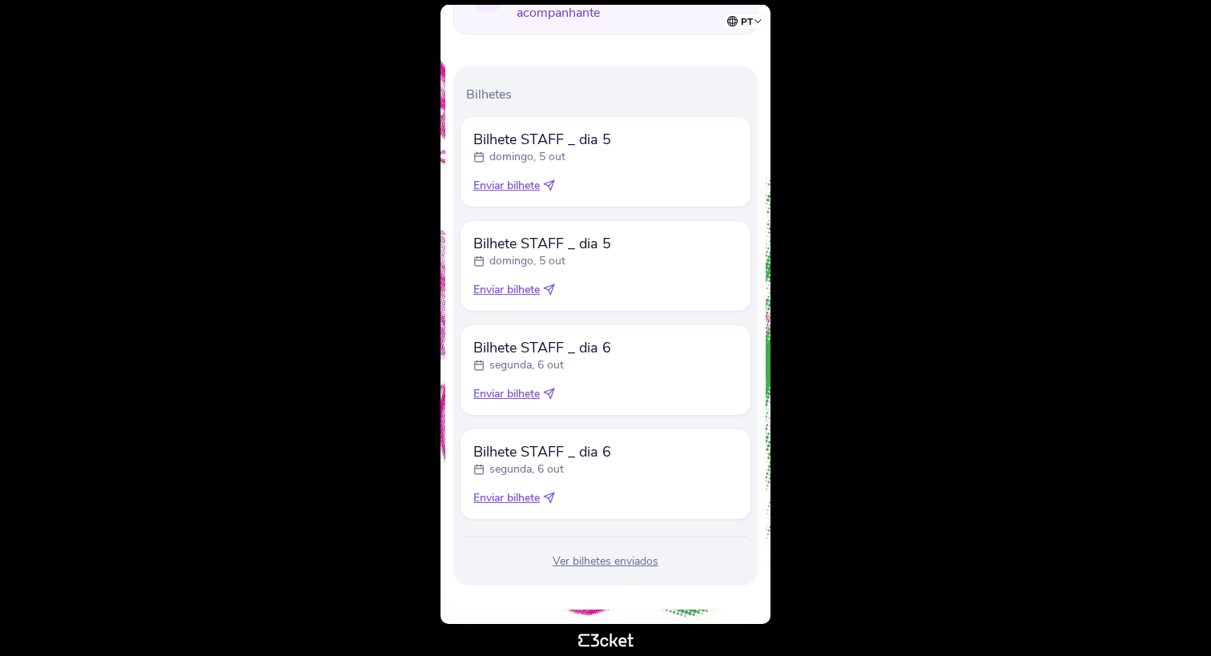
click at [551, 288] on icon at bounding box center [549, 290] width 12 height 12
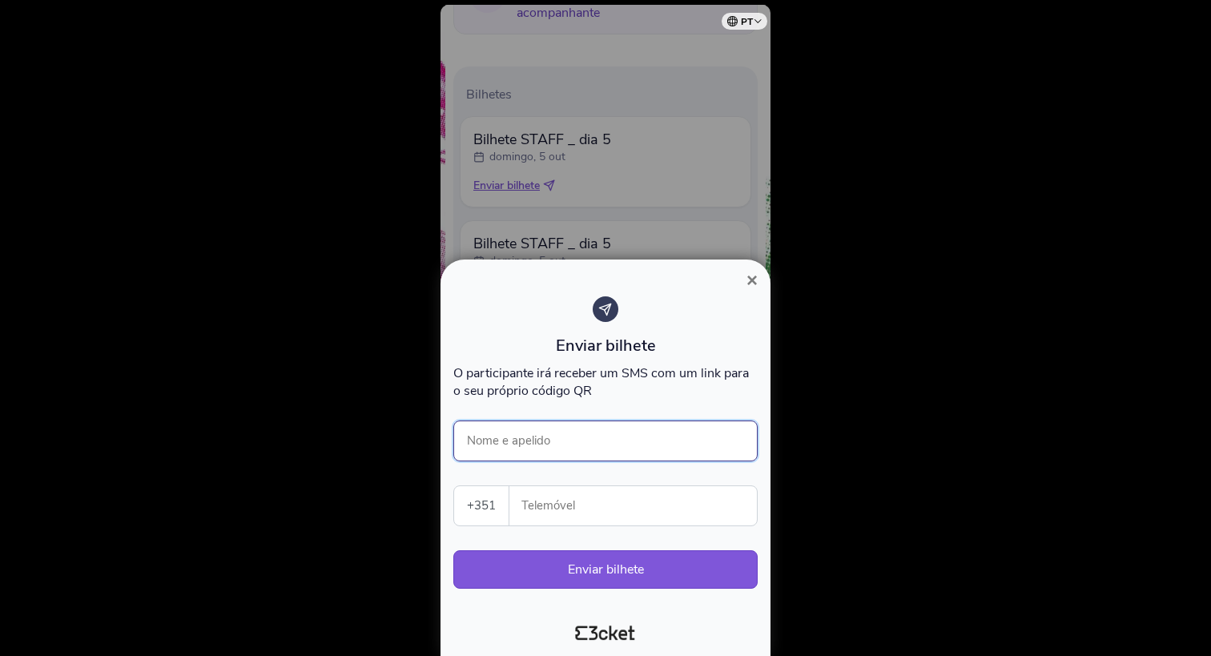
click at [503, 441] on input "Nome e apelido" at bounding box center [605, 441] width 304 height 41
type input "Rui Cunha"
click at [536, 505] on input "Telemóvel" at bounding box center [639, 505] width 235 height 39
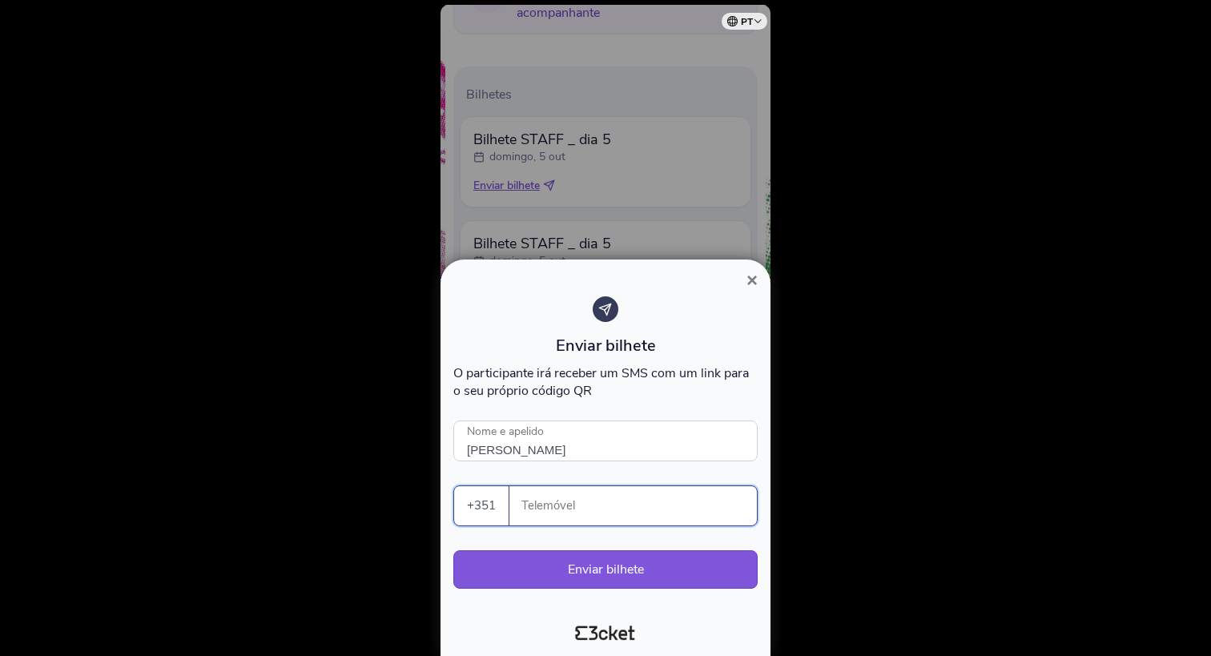
paste input "913498583"
type input "913498583"
click at [571, 566] on button "Enviar bilhete" at bounding box center [605, 569] width 304 height 38
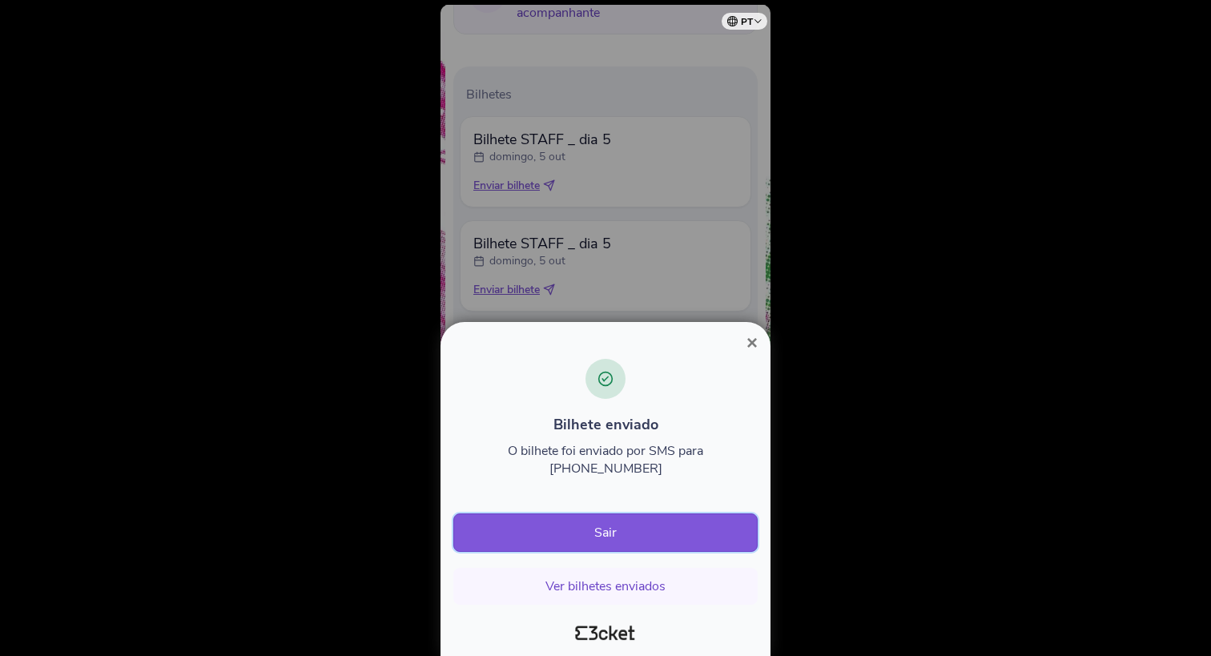
click at [610, 539] on button "Sair" at bounding box center [605, 533] width 304 height 38
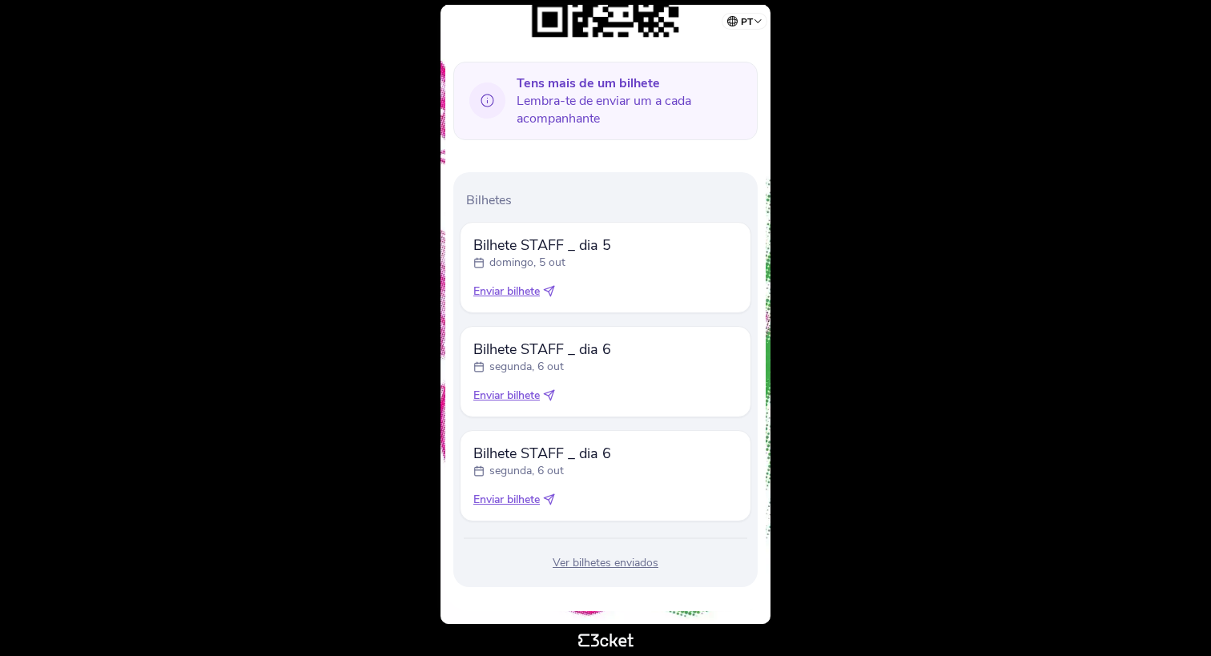
scroll to position [321, 0]
click at [522, 495] on span "Enviar bilhete" at bounding box center [506, 499] width 66 height 16
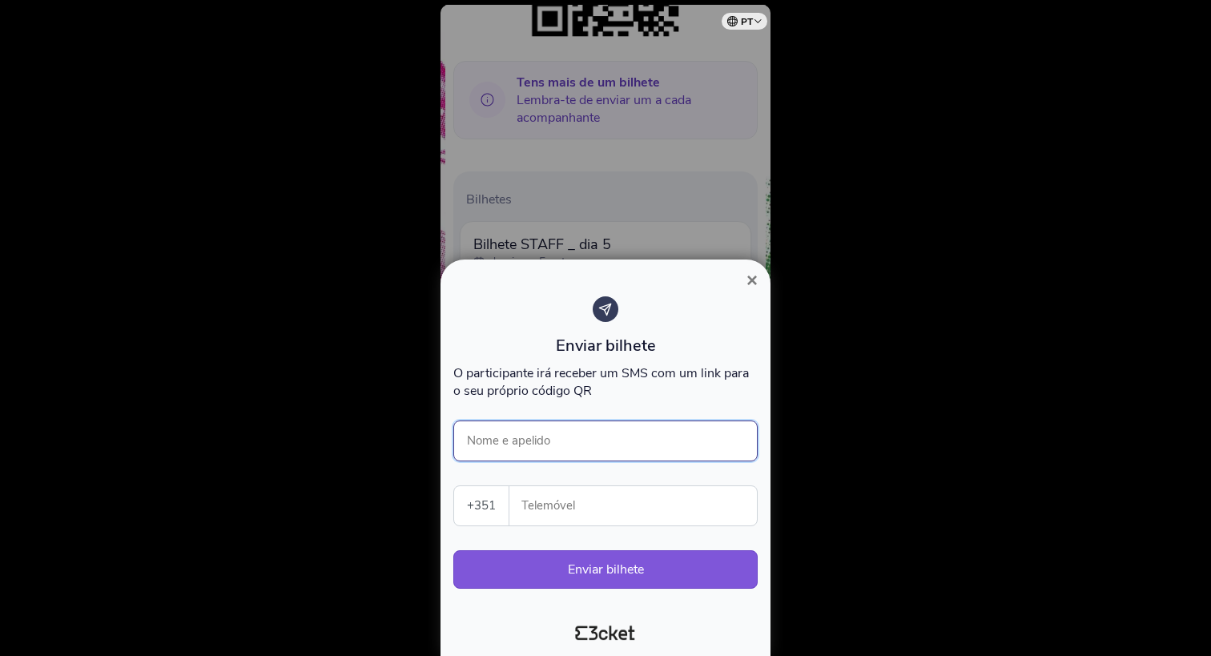
click at [546, 432] on input "Nome e apelido" at bounding box center [605, 441] width 304 height 41
type input "Rui Cunha"
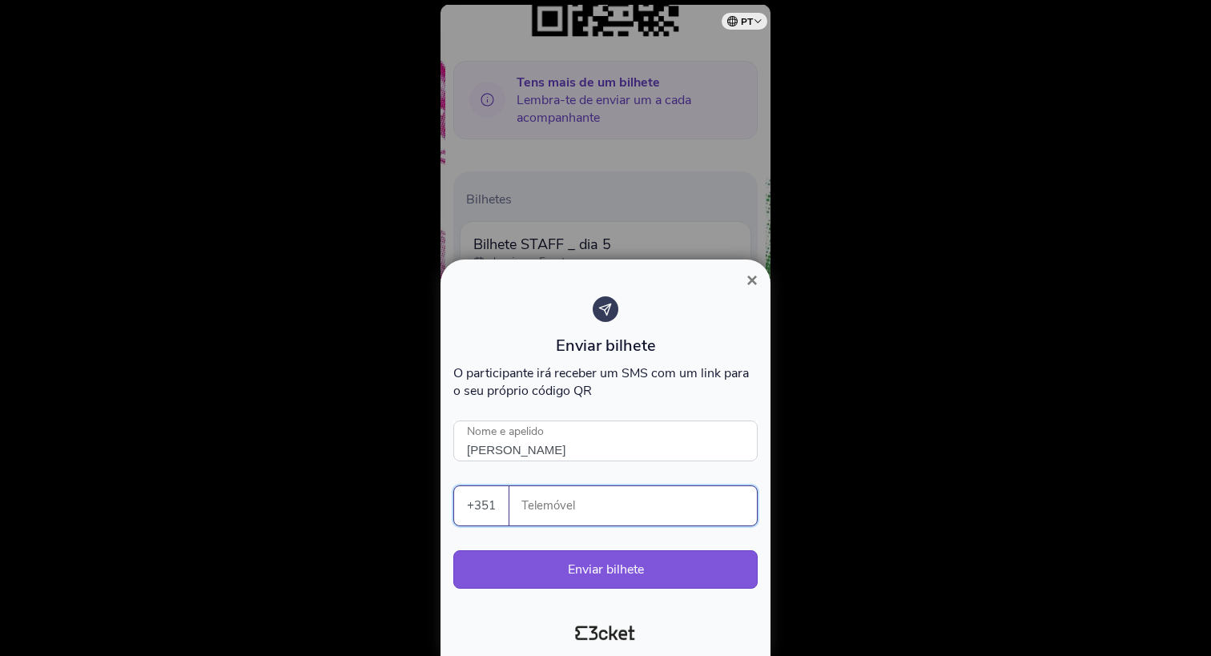
click at [614, 505] on input "Telemóvel" at bounding box center [639, 505] width 235 height 39
paste input "913498583"
type input "913498583"
click at [589, 570] on button "Enviar bilhete" at bounding box center [605, 569] width 304 height 38
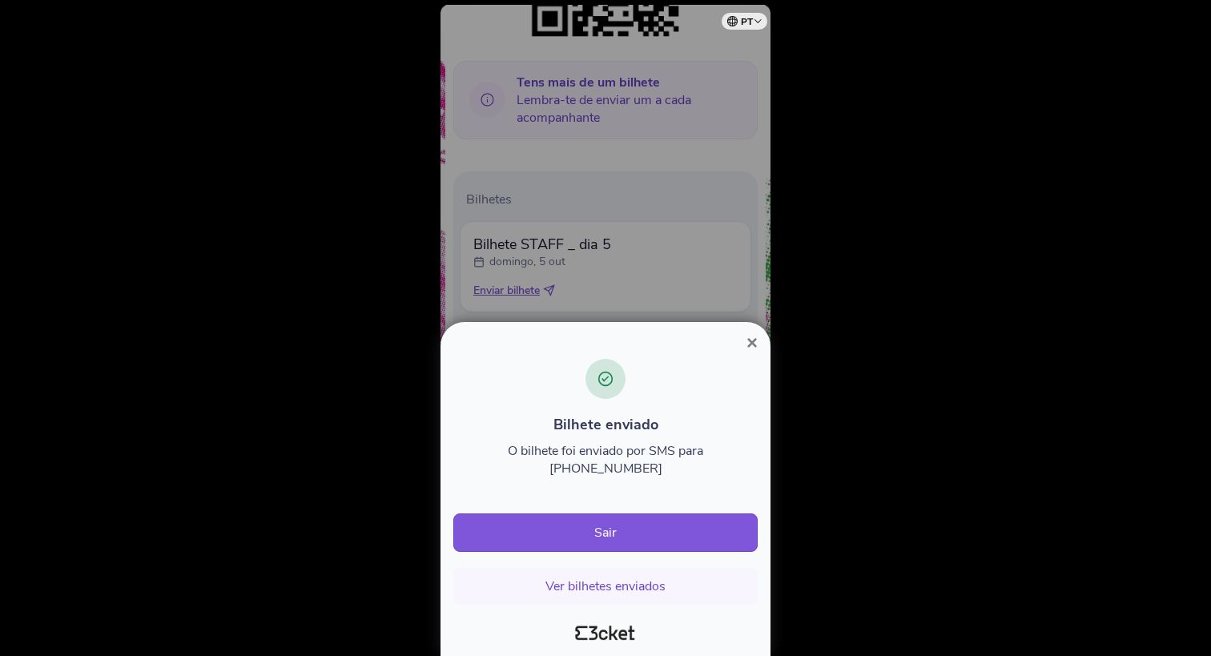
click at [747, 353] on span "×" at bounding box center [752, 343] width 11 height 22
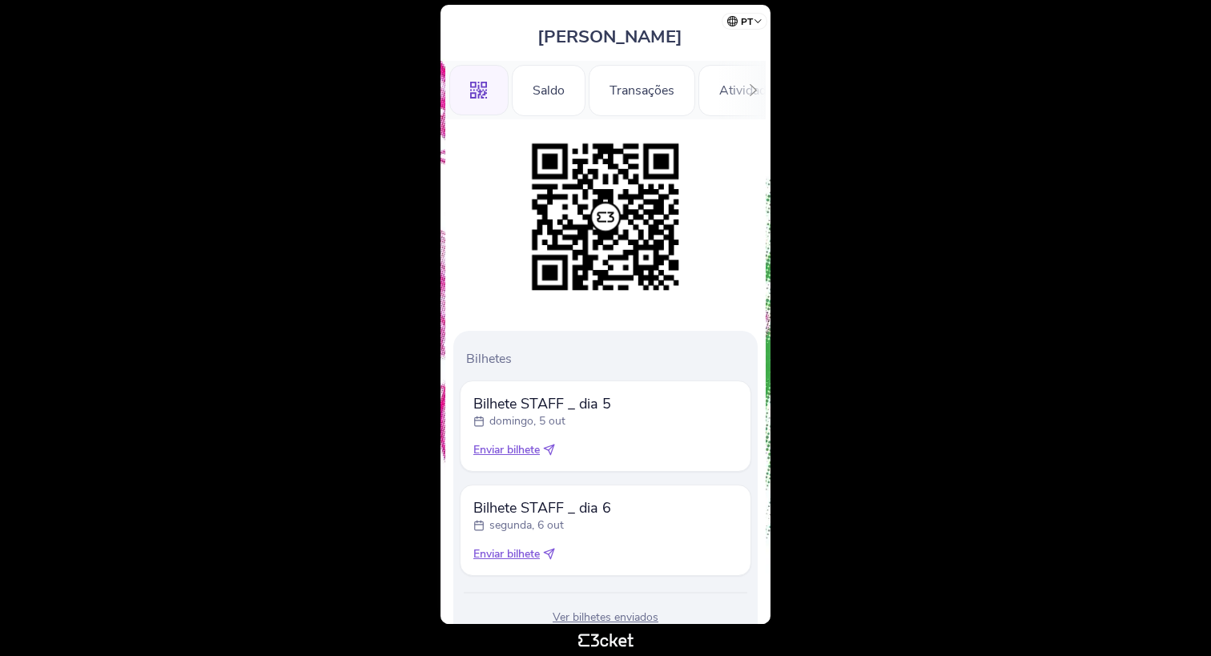
scroll to position [124, 0]
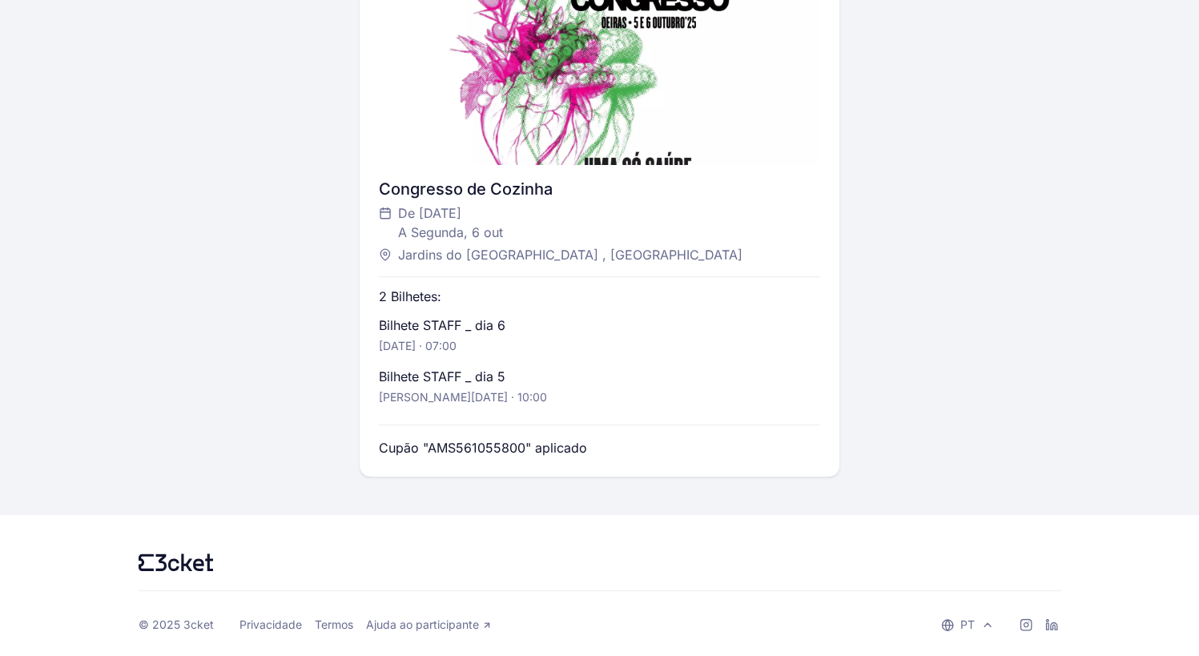
scroll to position [405, 0]
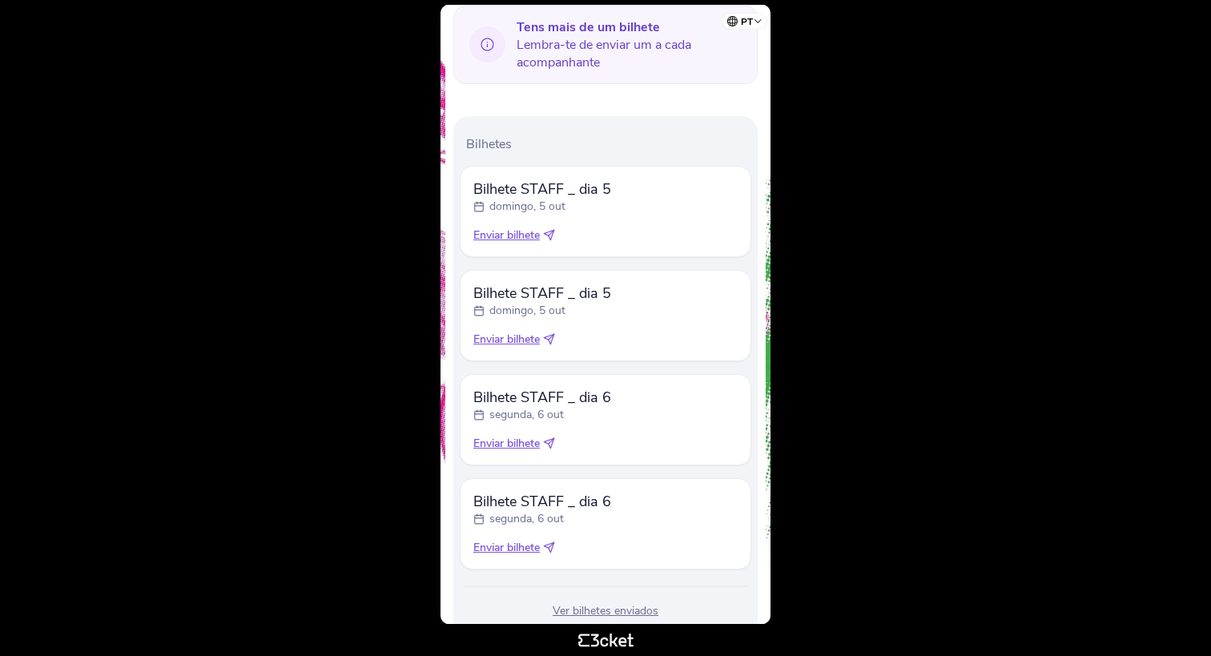
scroll to position [426, 0]
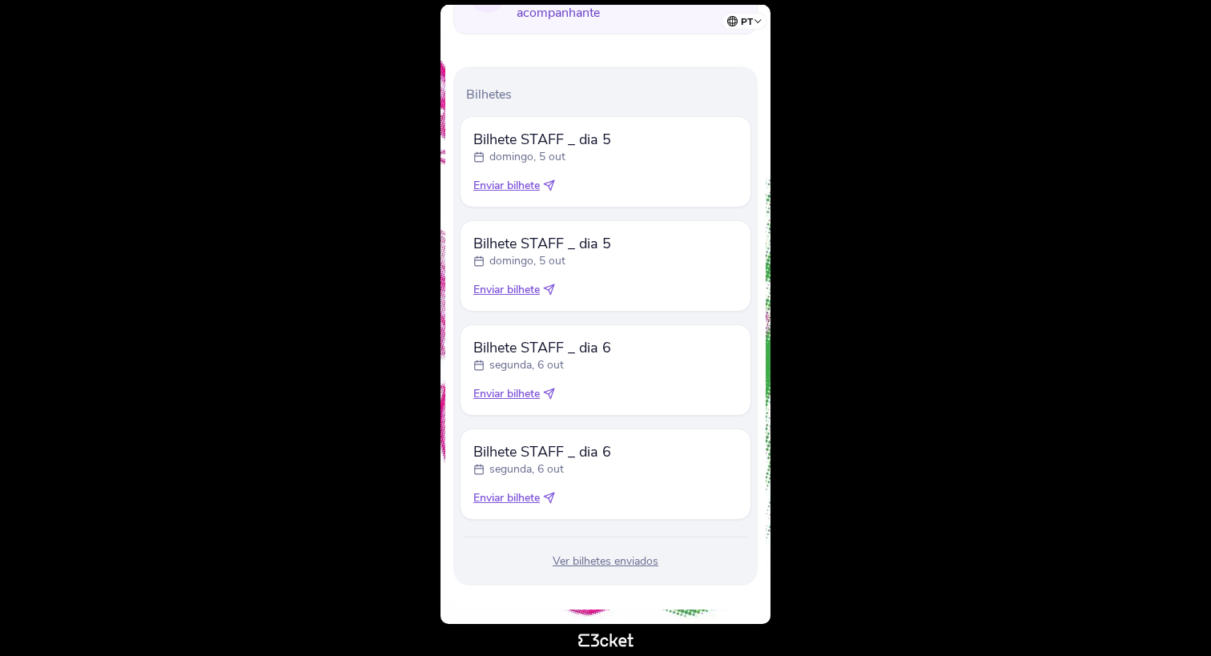
click at [523, 288] on span "Enviar bilhete" at bounding box center [506, 290] width 66 height 16
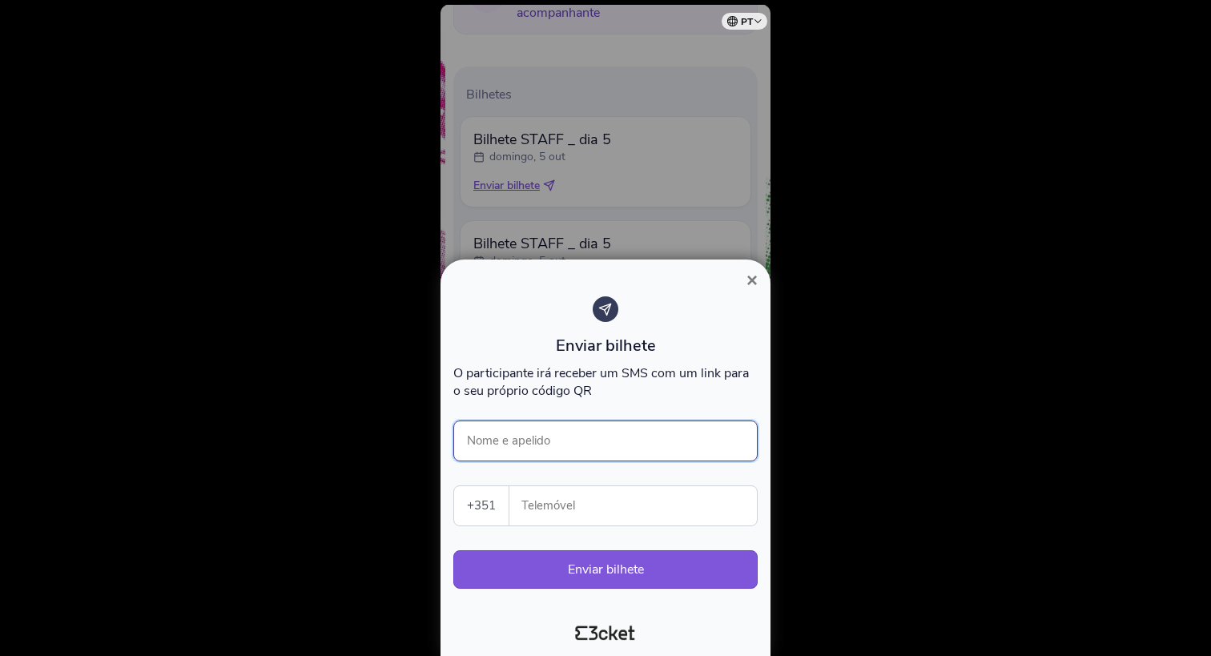
click at [538, 433] on input "Nome e apelido" at bounding box center [605, 441] width 304 height 41
paste input "Bernardo Roquette"
type input "Bernardo Roquette"
click at [546, 510] on input "Telemóvel" at bounding box center [639, 505] width 235 height 39
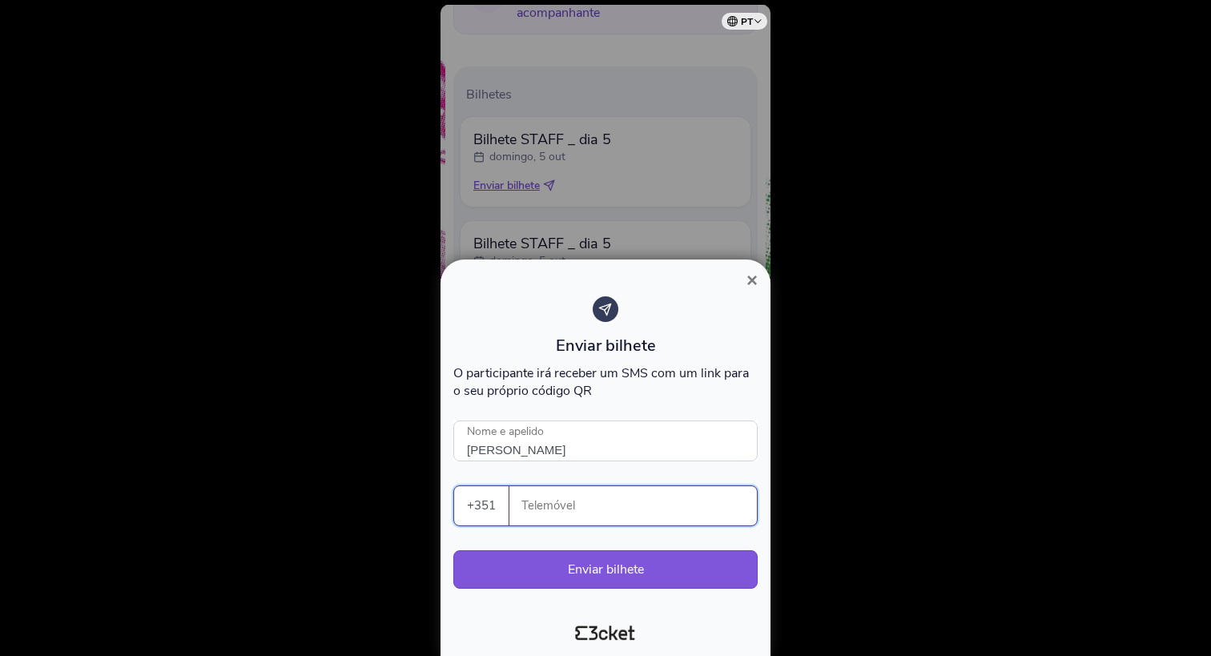
paste input "918187517"
type input "918187517"
click at [509, 566] on button "Enviar bilhete" at bounding box center [605, 569] width 304 height 38
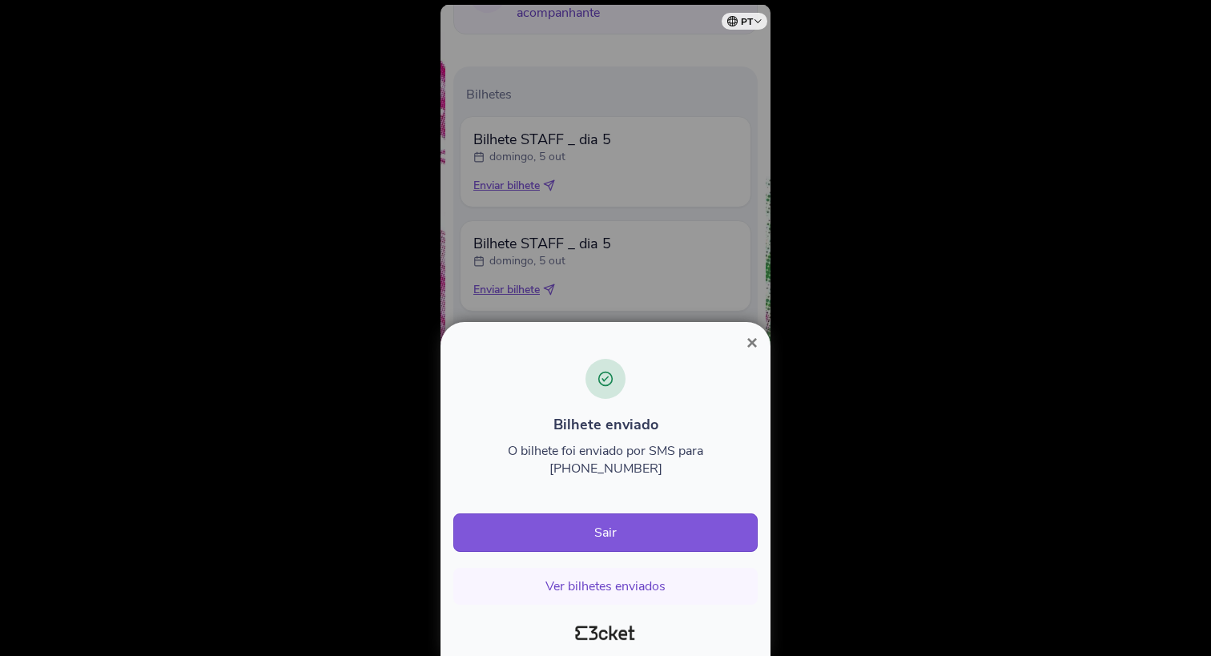
click at [755, 353] on span "×" at bounding box center [752, 343] width 11 height 22
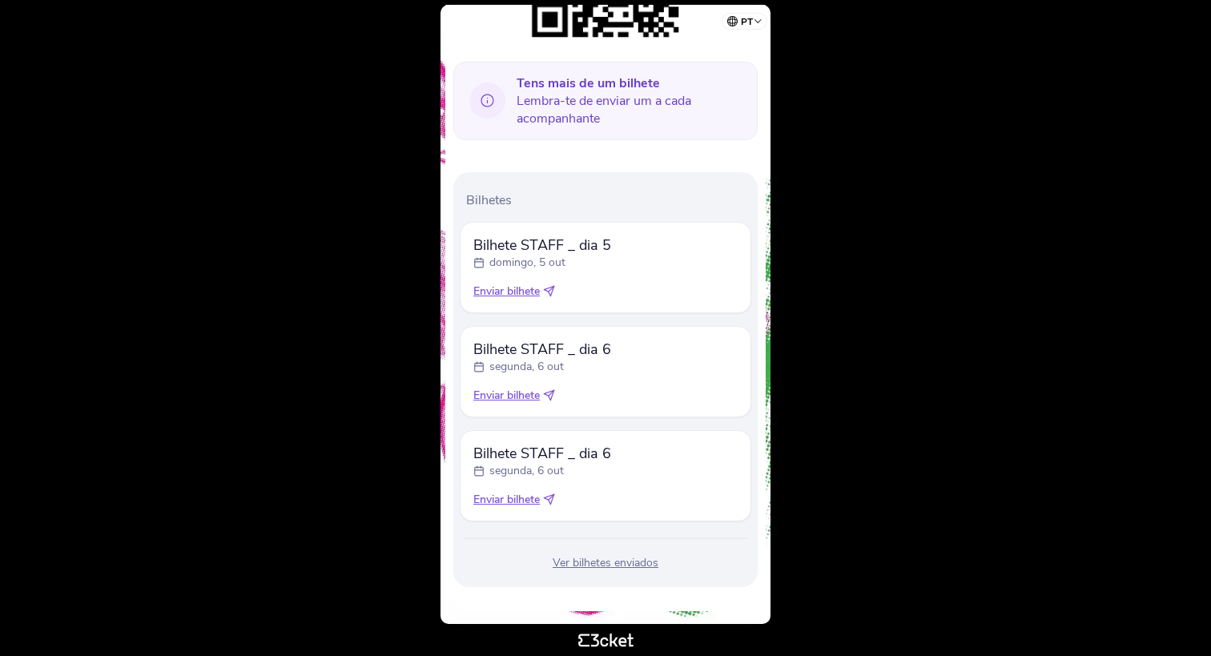
scroll to position [321, 0]
click at [538, 499] on span "Enviar bilhete" at bounding box center [506, 499] width 66 height 16
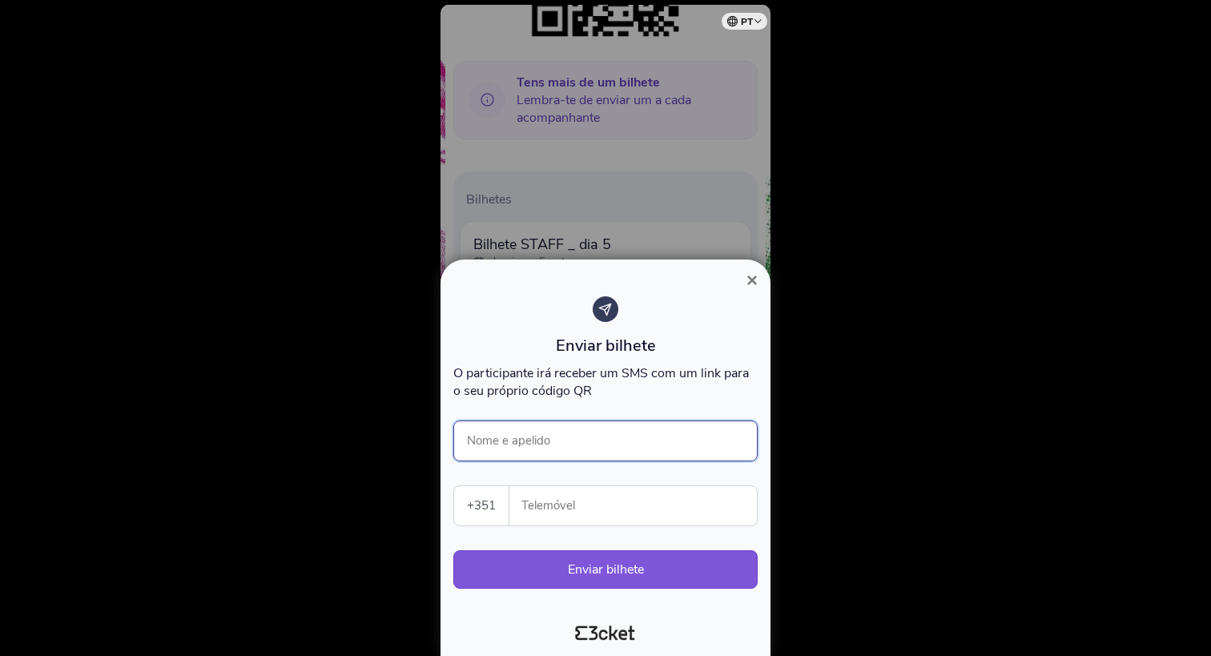
click at [547, 435] on input "Nome e apelido" at bounding box center [605, 441] width 304 height 41
type input "[PERSON_NAME]"
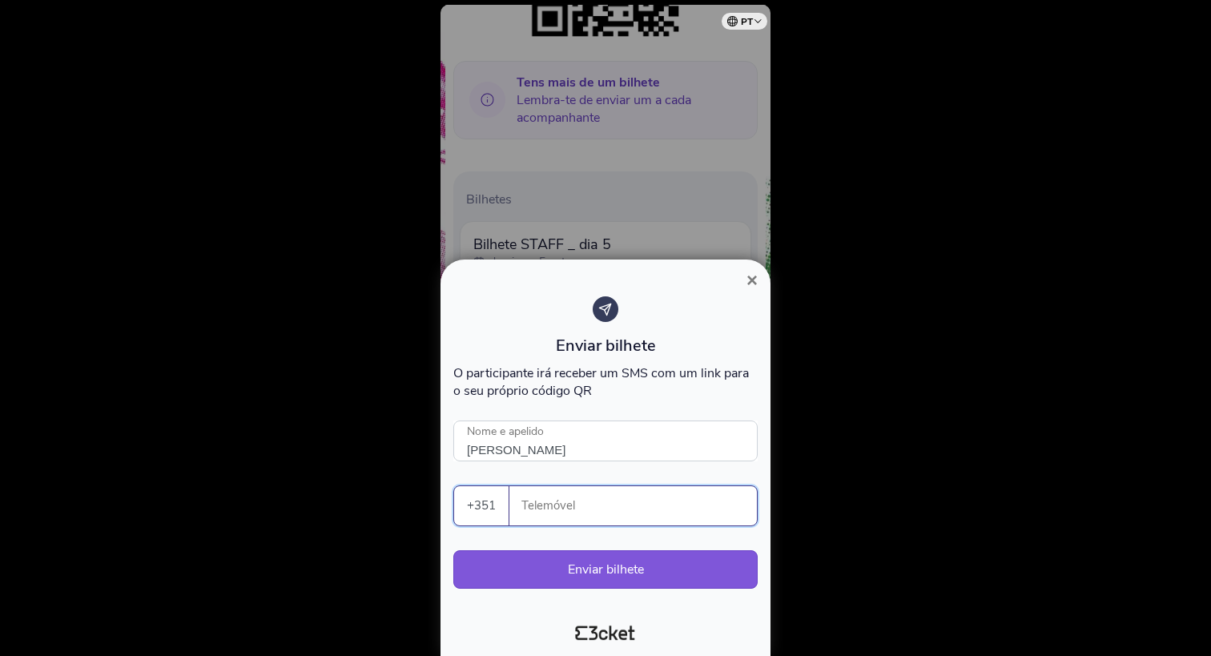
click at [580, 513] on input "Telemóvel" at bounding box center [639, 505] width 235 height 39
paste input "966017939"
type input "966017939"
click at [589, 560] on button "Enviar bilhete" at bounding box center [605, 569] width 304 height 38
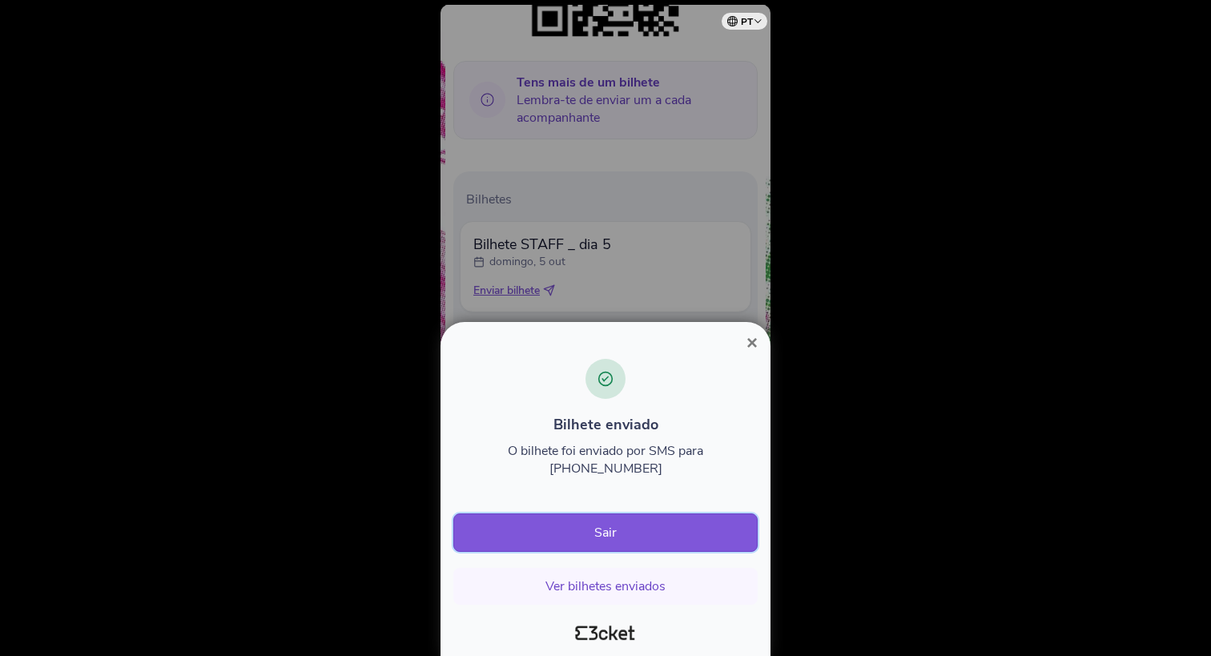
click at [612, 535] on button "Sair" at bounding box center [605, 533] width 304 height 38
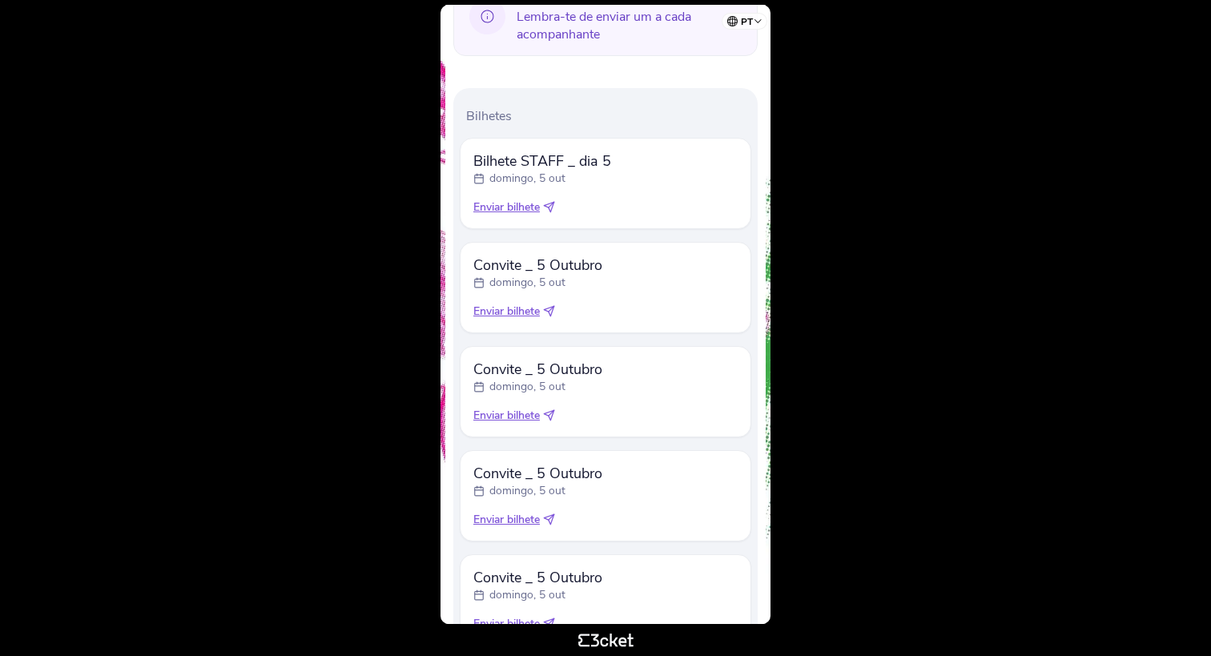
scroll to position [481, 0]
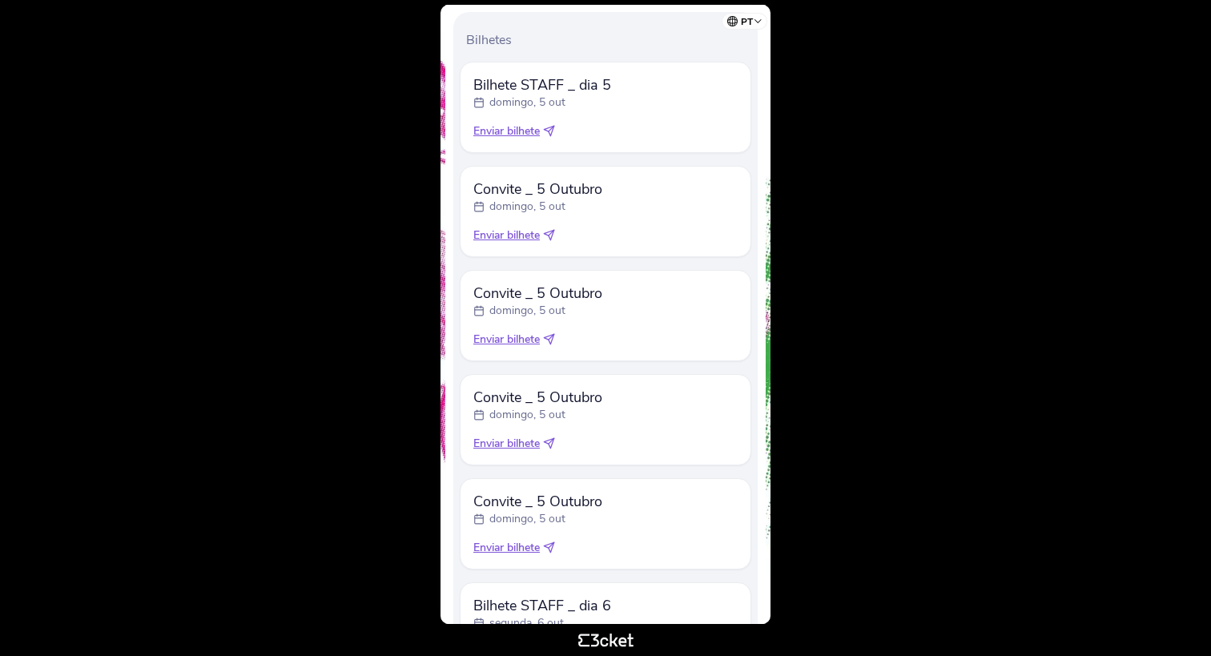
click at [526, 236] on span "Enviar bilhete" at bounding box center [506, 236] width 66 height 16
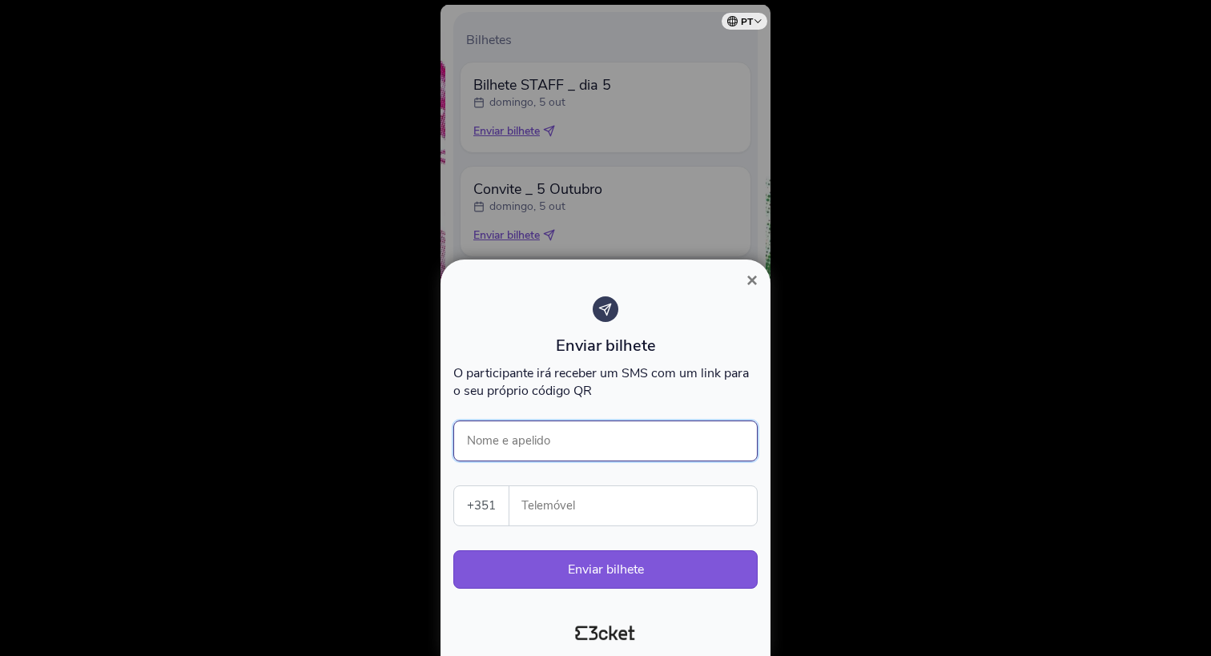
click at [522, 434] on input "Nome e apelido" at bounding box center [605, 441] width 304 height 41
type input "Elgar Rosa"
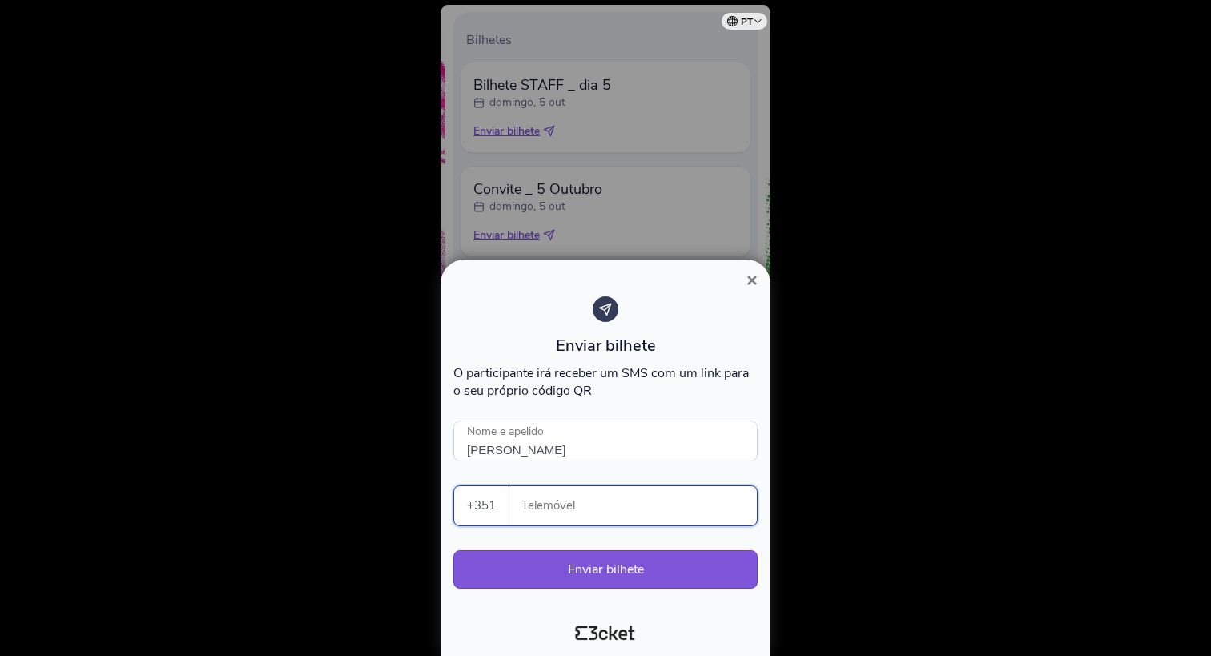
click at [545, 501] on input "Telemóvel" at bounding box center [639, 505] width 235 height 39
paste input "918028079"
type input "918028079"
click at [599, 573] on button "Enviar bilhete" at bounding box center [605, 569] width 304 height 38
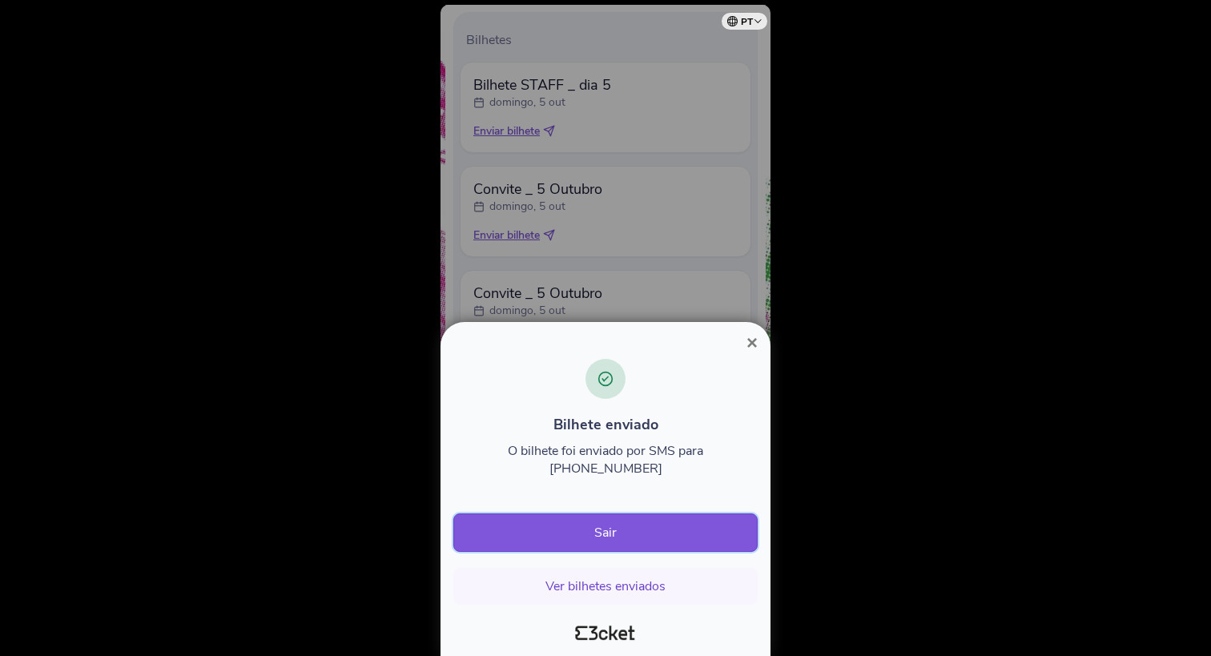
click at [598, 535] on button "Sair" at bounding box center [605, 533] width 304 height 38
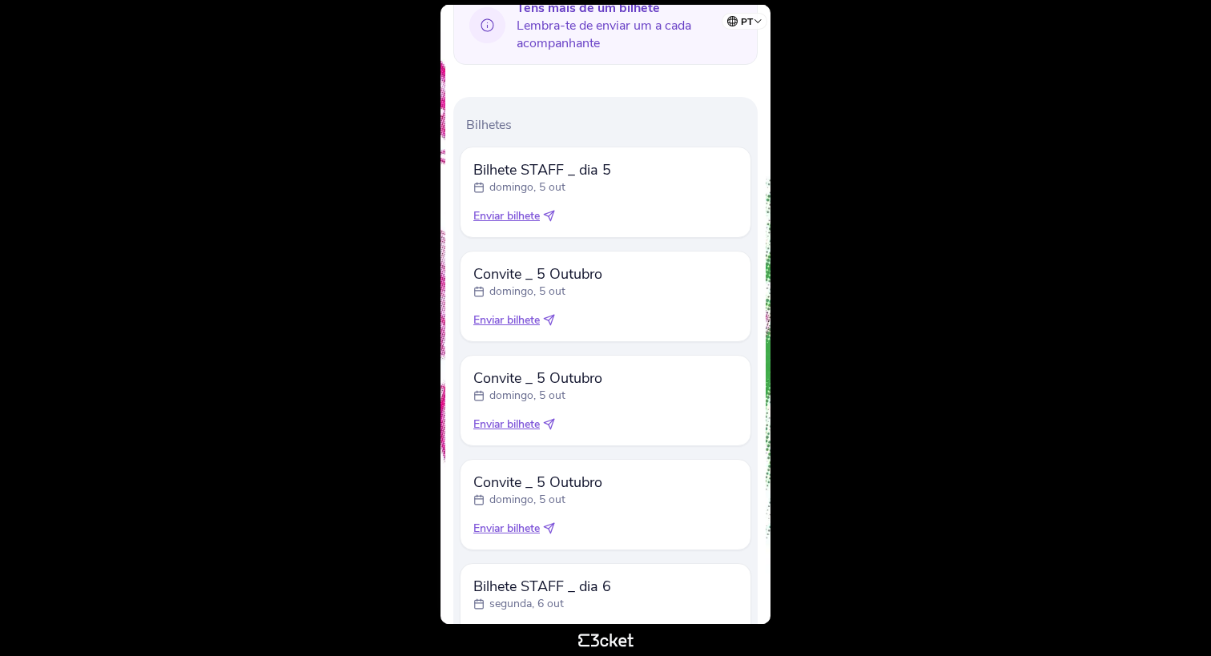
scroll to position [481, 0]
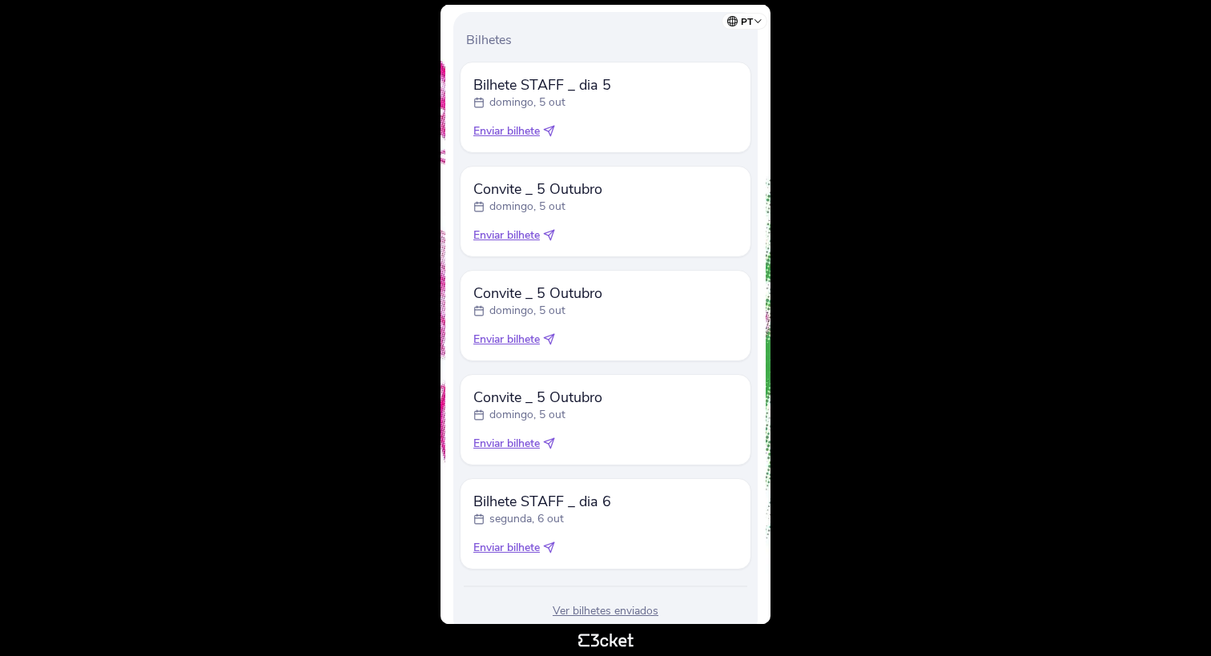
click at [552, 340] on icon at bounding box center [549, 339] width 12 height 12
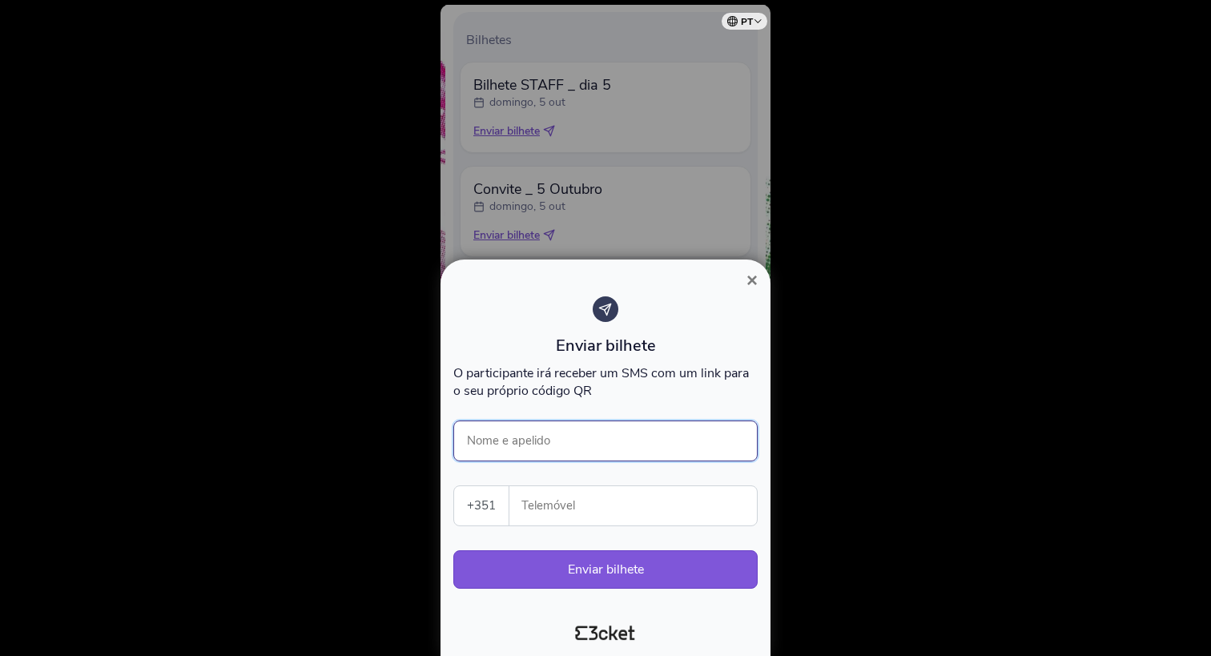
click at [560, 438] on input "Nome e apelido" at bounding box center [605, 441] width 304 height 41
type input "[PERSON_NAME]"
click at [602, 515] on input "Telemóvel" at bounding box center [639, 505] width 235 height 39
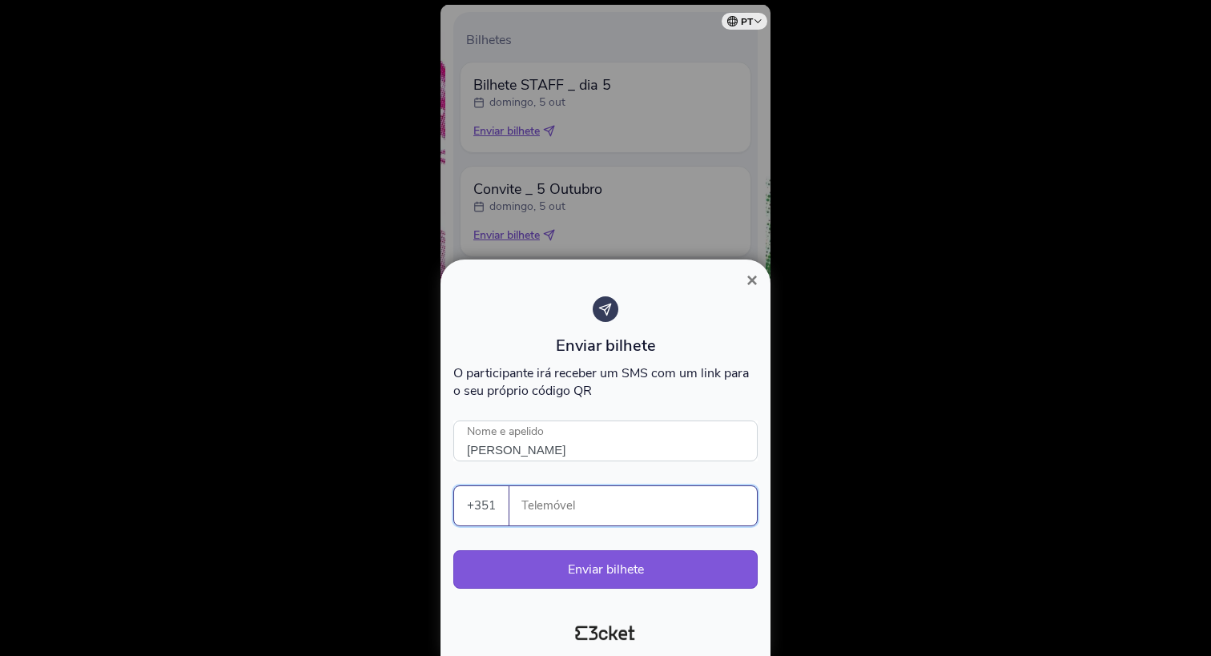
paste input "932826968"
type input "932826968"
click at [605, 586] on button "Enviar bilhete" at bounding box center [605, 569] width 304 height 38
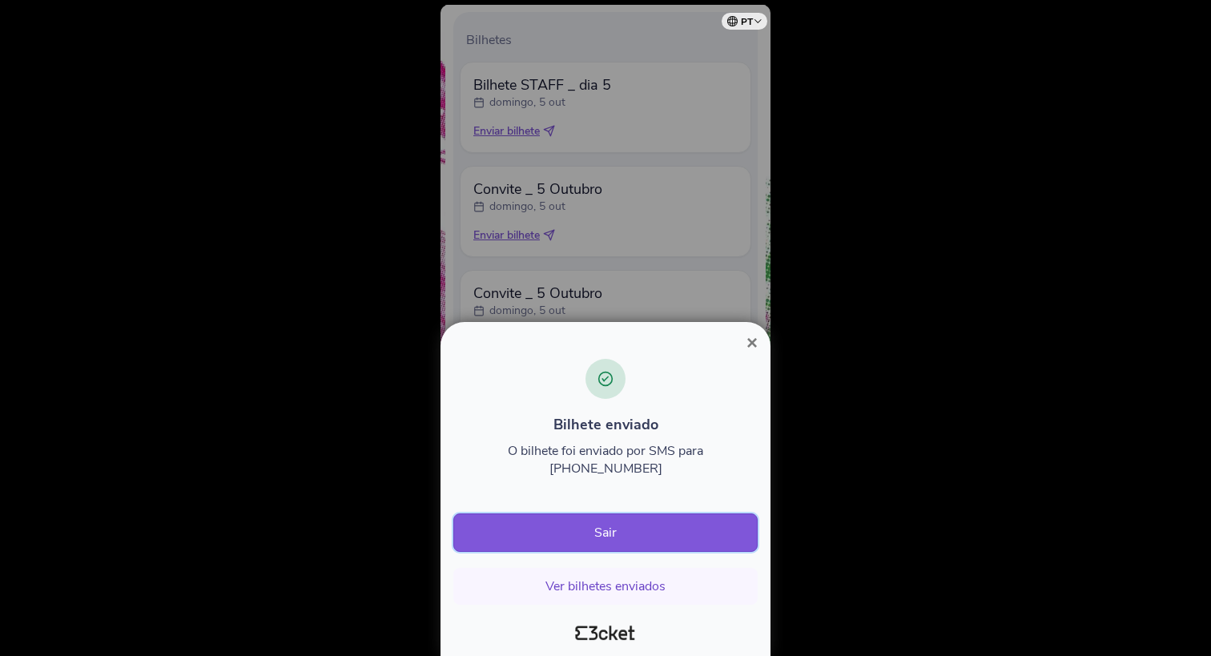
click at [605, 539] on button "Sair" at bounding box center [605, 533] width 304 height 38
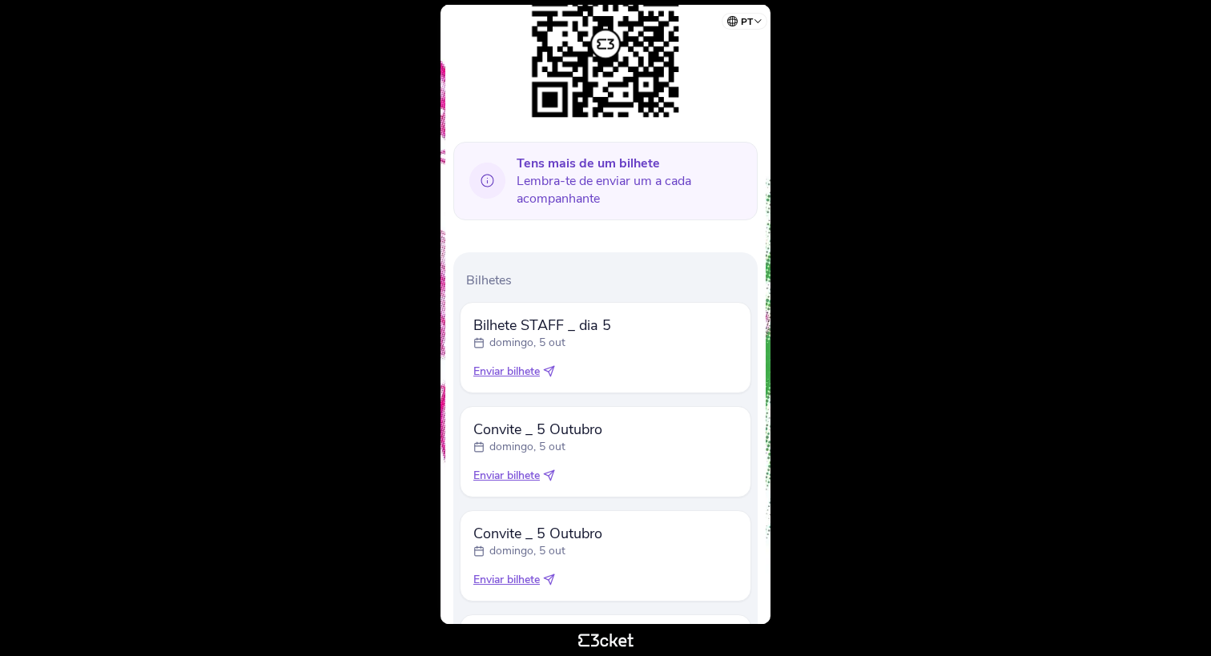
scroll to position [426, 0]
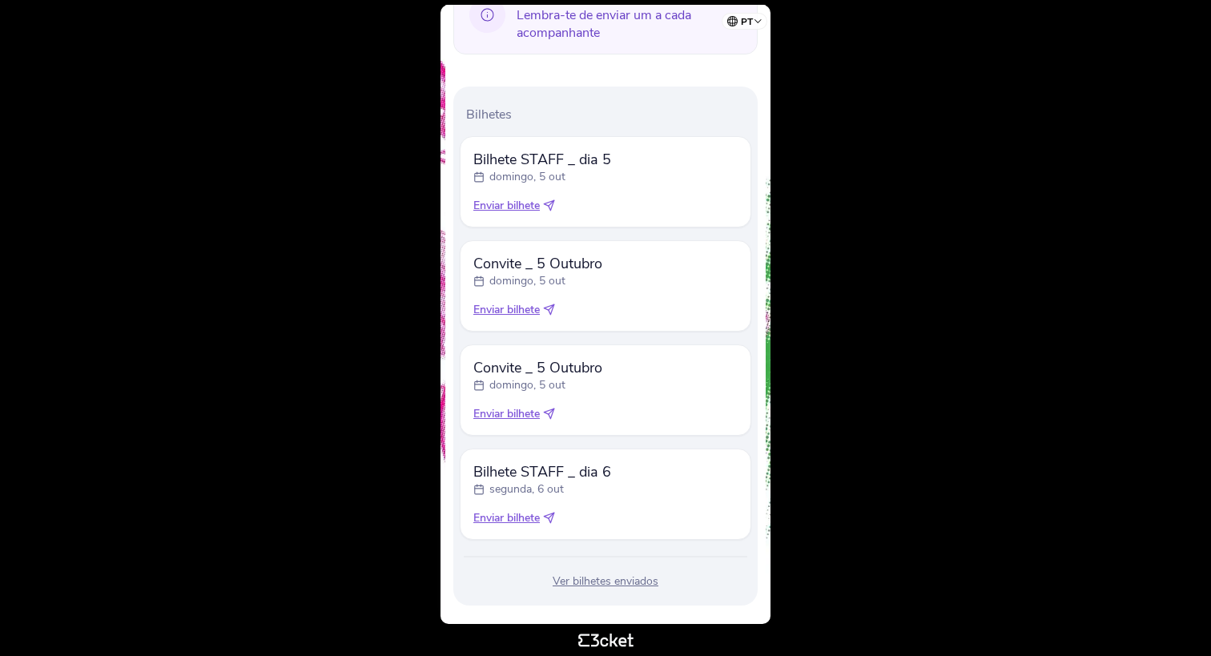
scroll to position [426, 0]
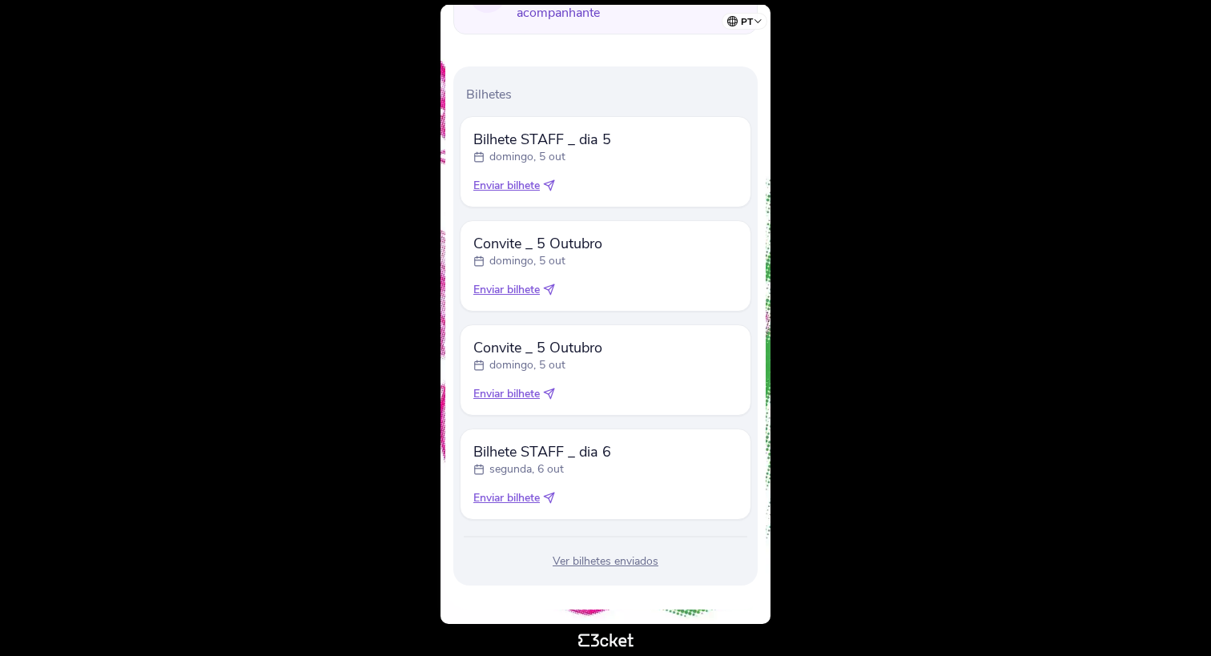
click at [638, 563] on div "Ver bilhetes enviados" at bounding box center [606, 562] width 292 height 16
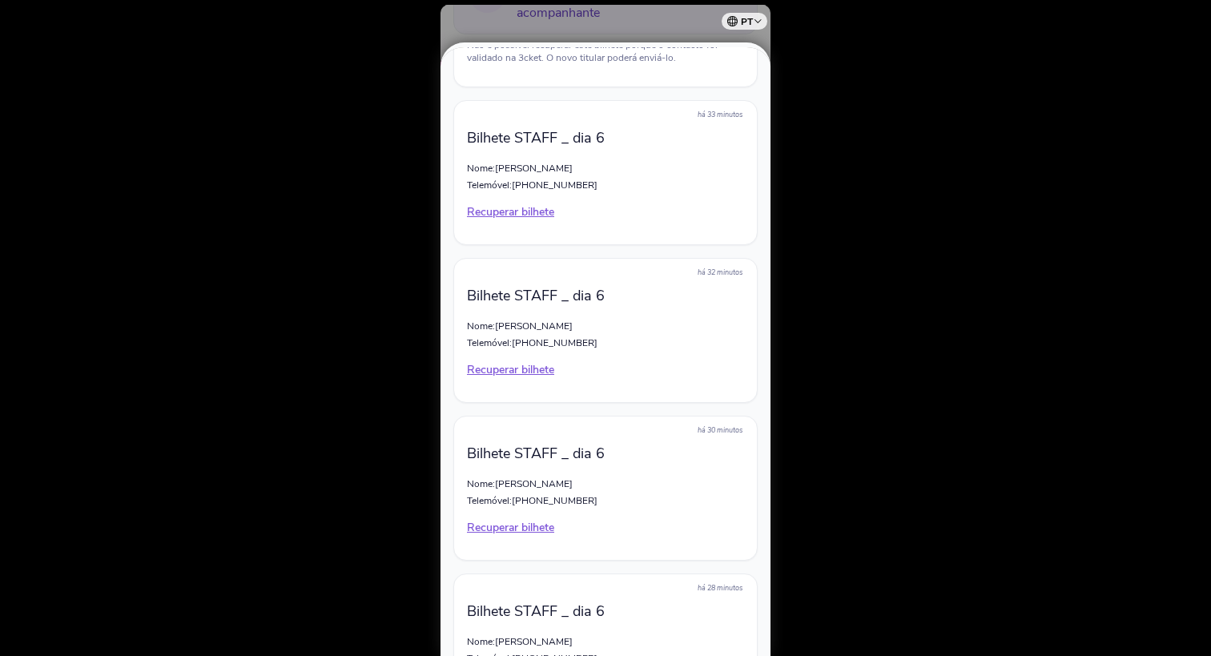
scroll to position [981, 0]
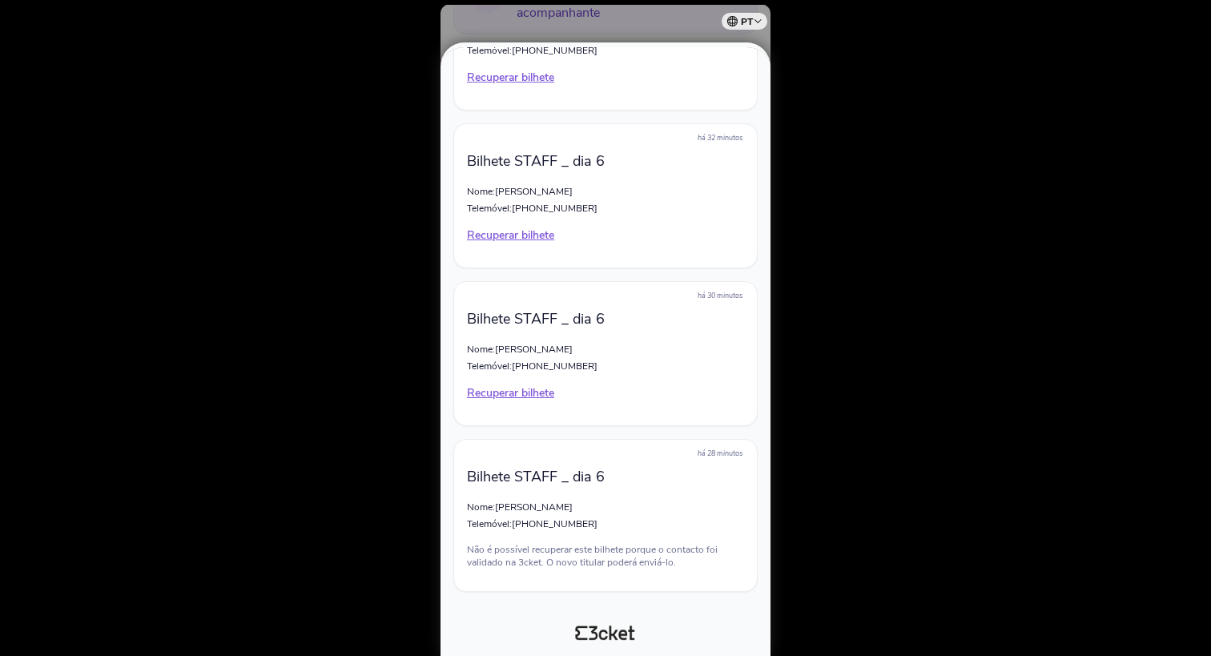
click at [847, 461] on div at bounding box center [605, 328] width 1211 height 656
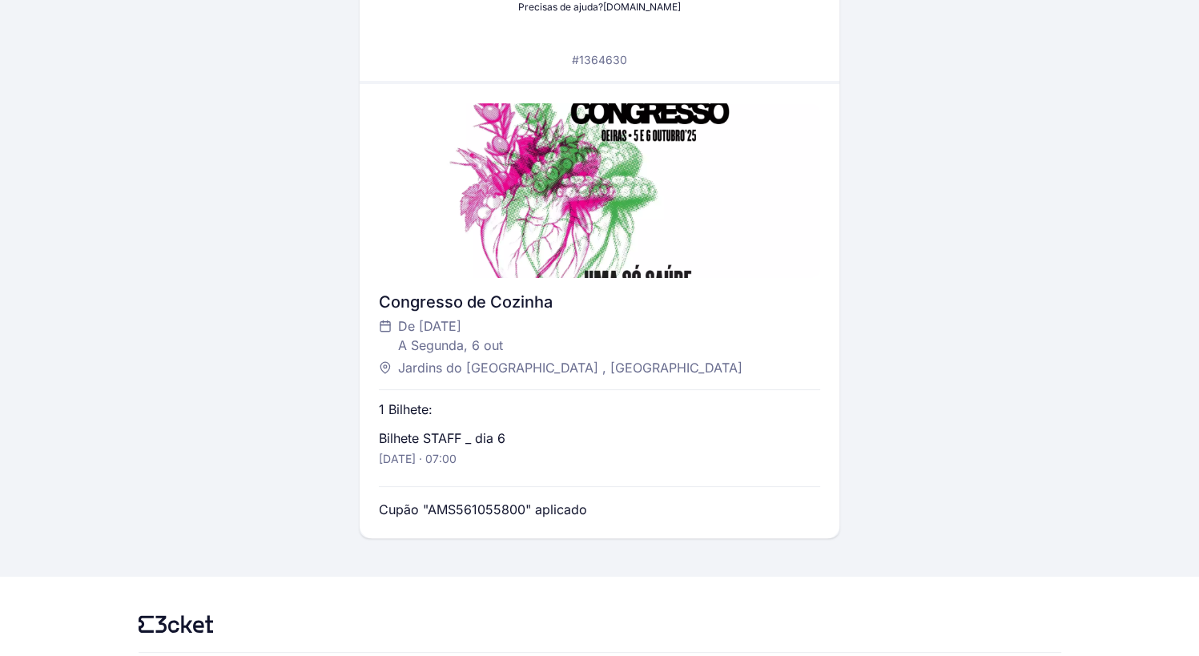
scroll to position [354, 0]
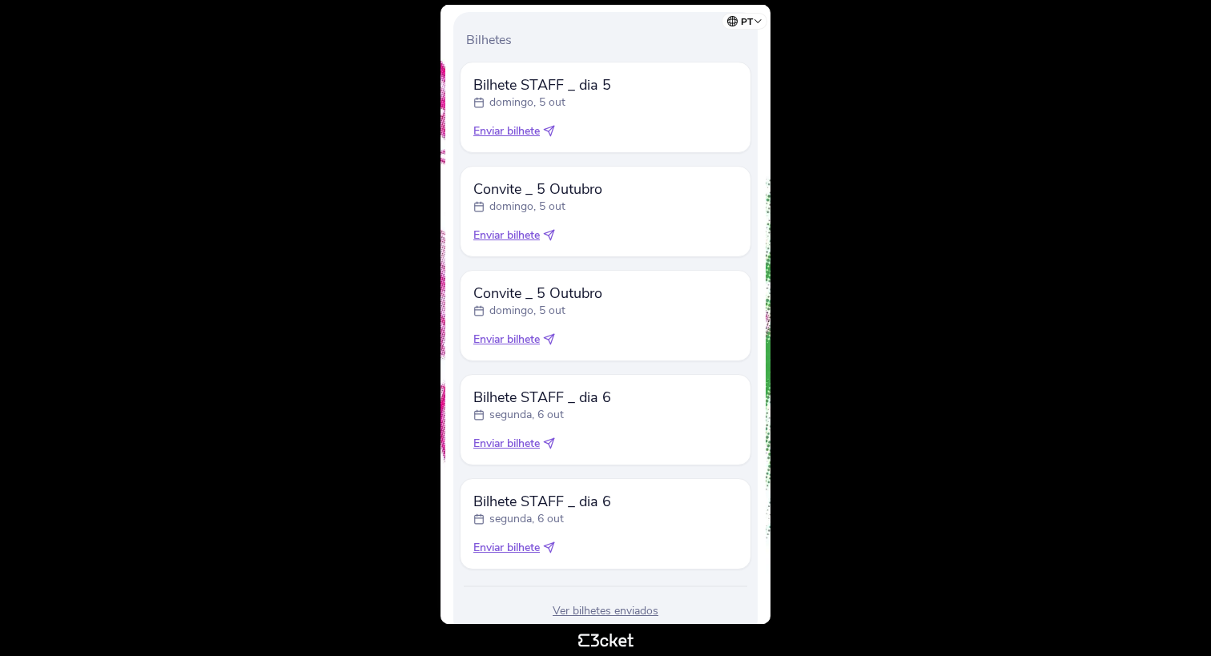
scroll to position [530, 0]
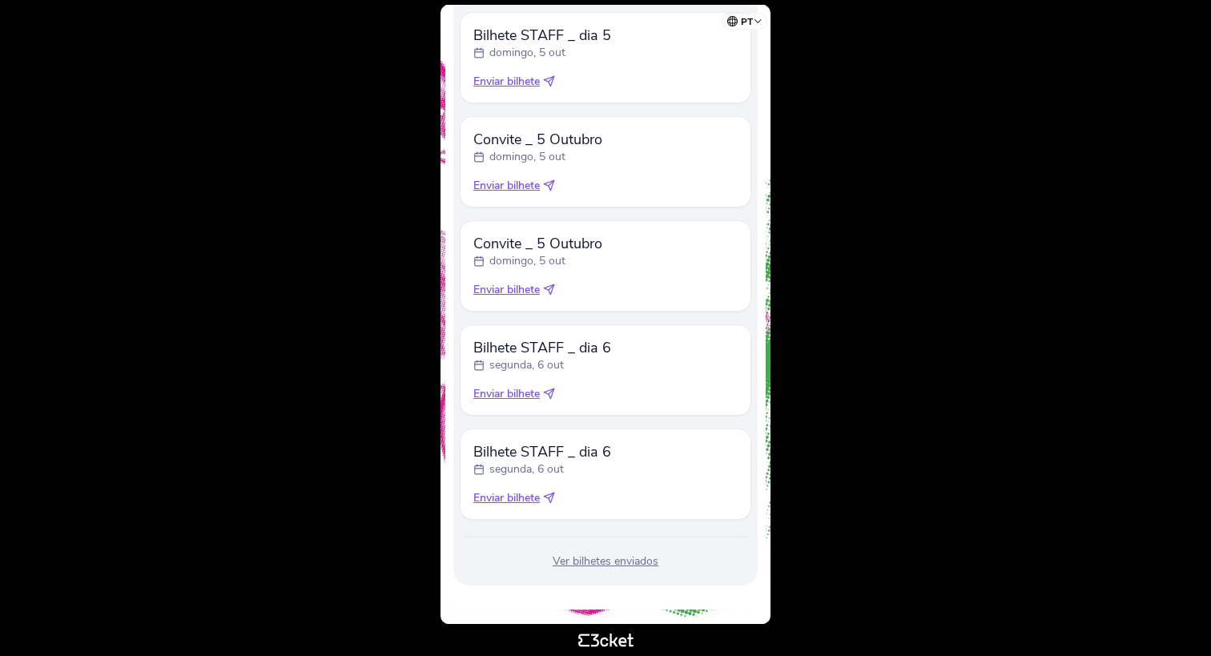
click at [524, 499] on span "Enviar bilhete" at bounding box center [506, 498] width 66 height 16
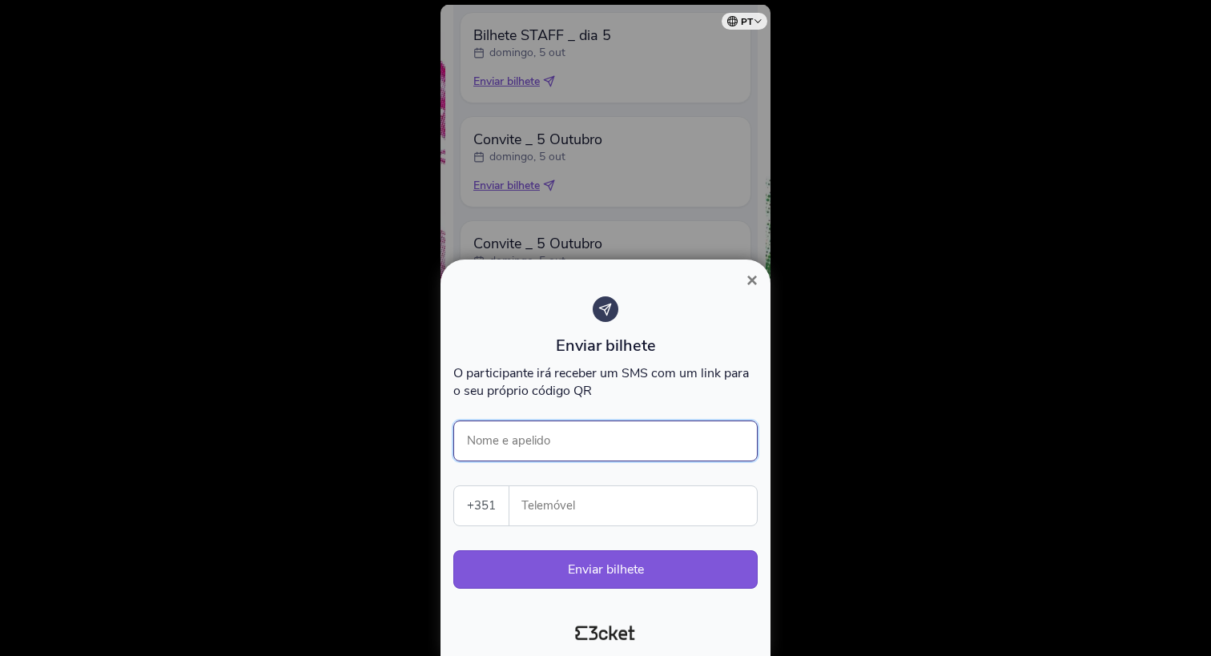
click at [544, 436] on input "Nome e apelido" at bounding box center [605, 441] width 304 height 41
type input "[PERSON_NAME]"
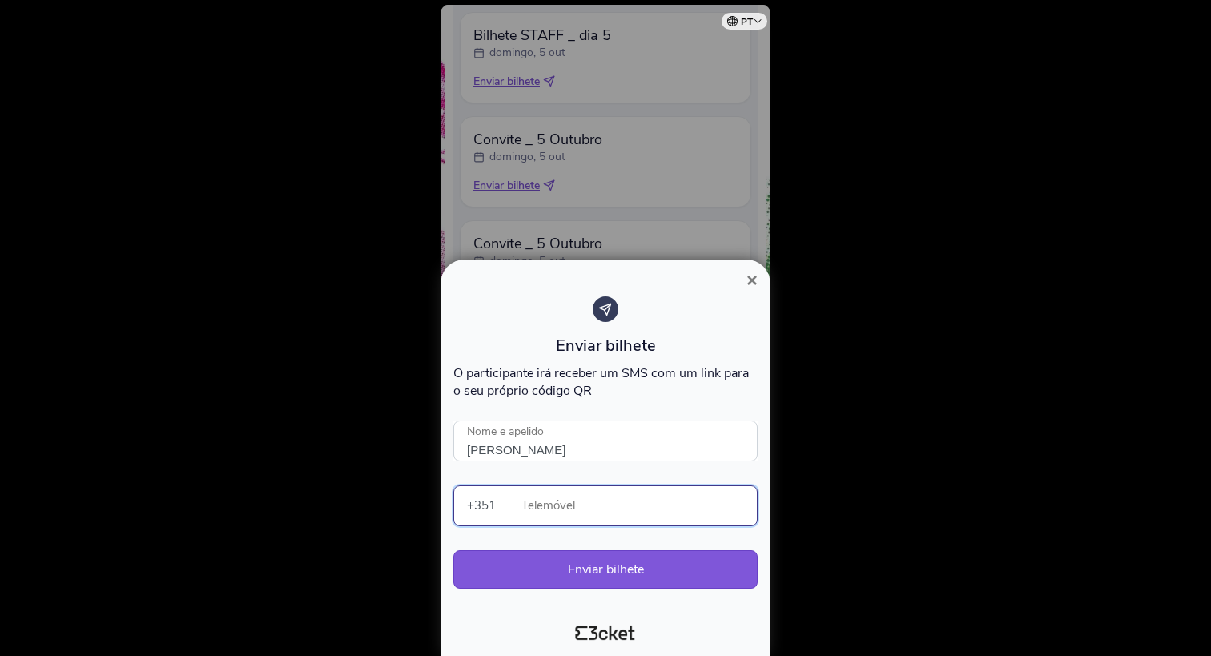
click at [546, 507] on input "Telemóvel" at bounding box center [639, 505] width 235 height 39
paste input "966195558"
type input "966195558"
click at [606, 578] on button "Enviar bilhete" at bounding box center [605, 569] width 304 height 38
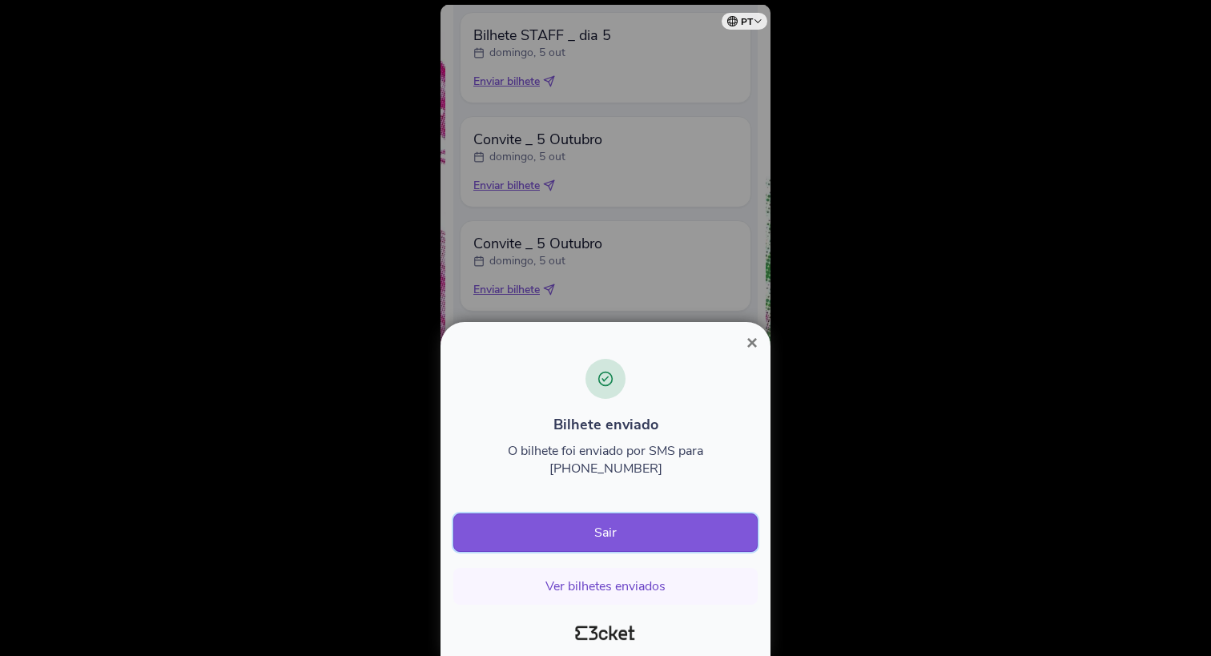
click at [614, 541] on button "Sair" at bounding box center [605, 533] width 304 height 38
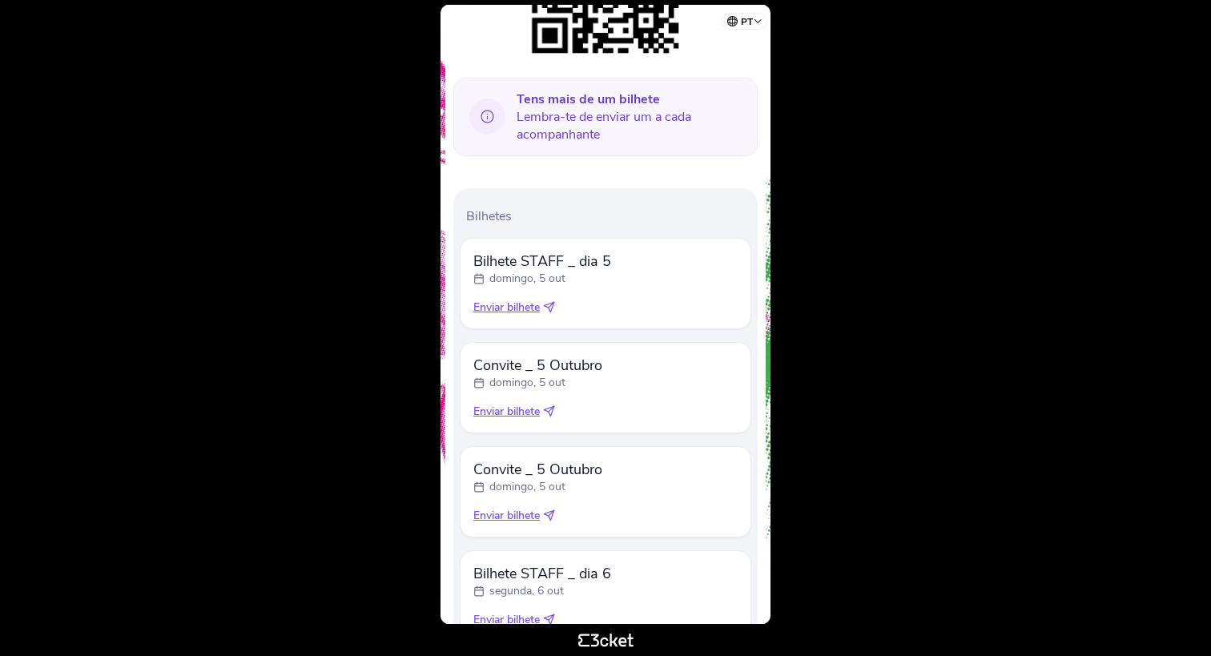
scroll to position [426, 0]
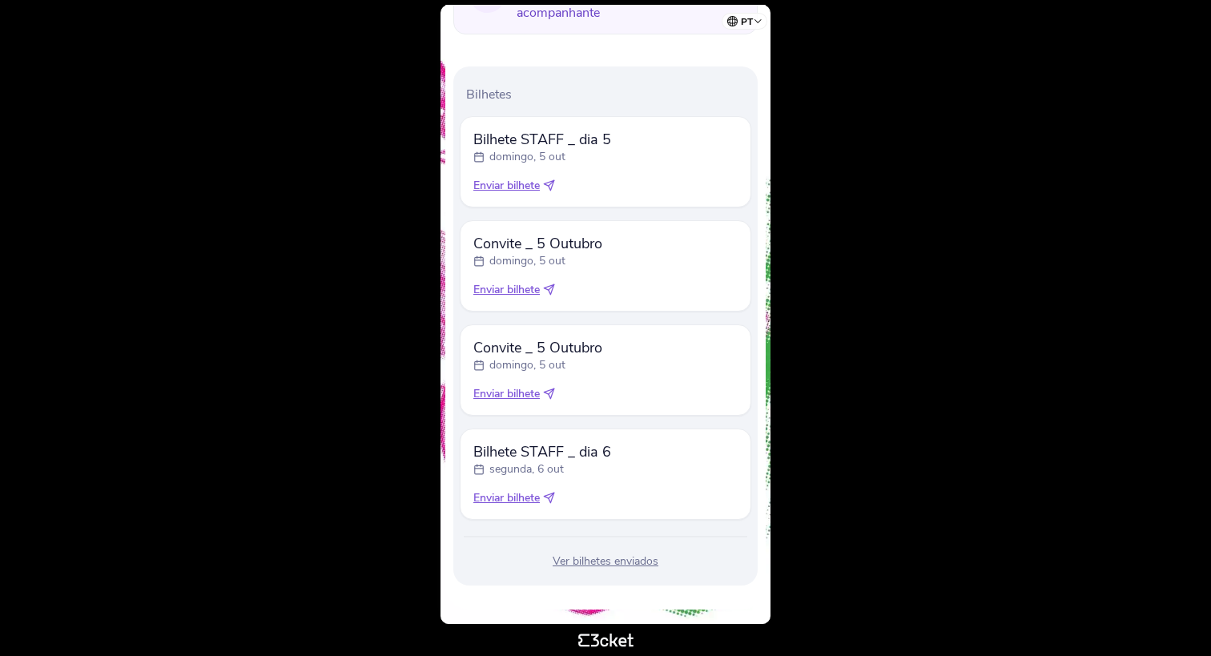
click at [613, 563] on div "Ver bilhetes enviados" at bounding box center [606, 562] width 292 height 16
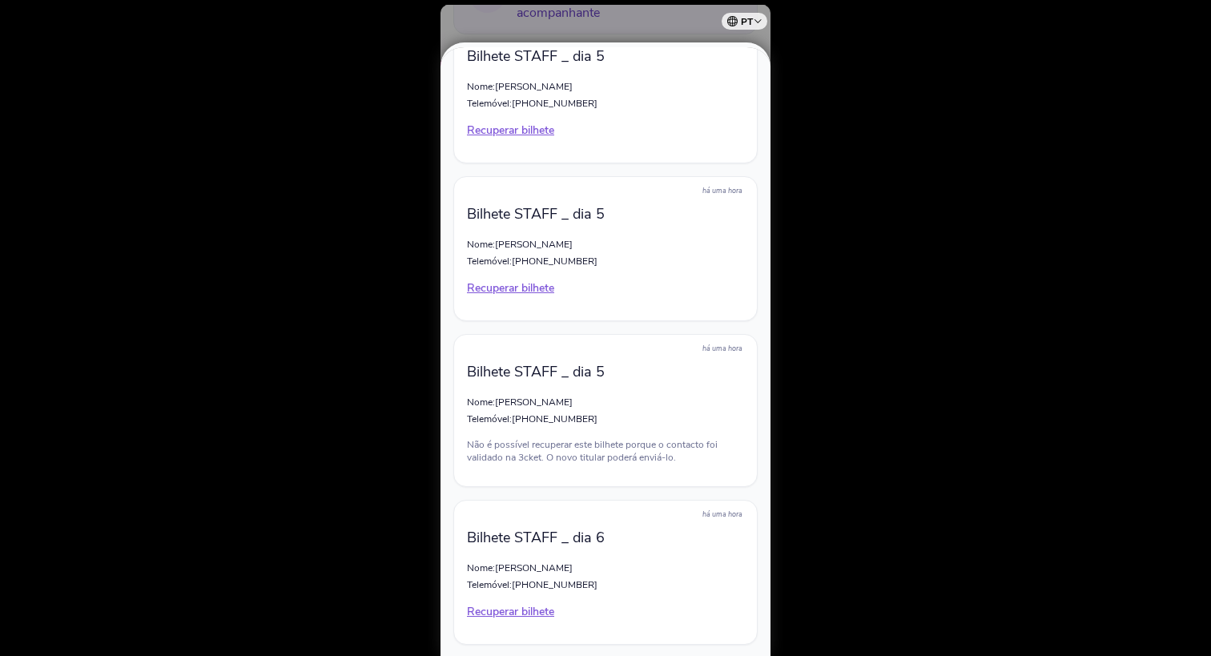
scroll to position [481, 0]
